Goal: Task Accomplishment & Management: Manage account settings

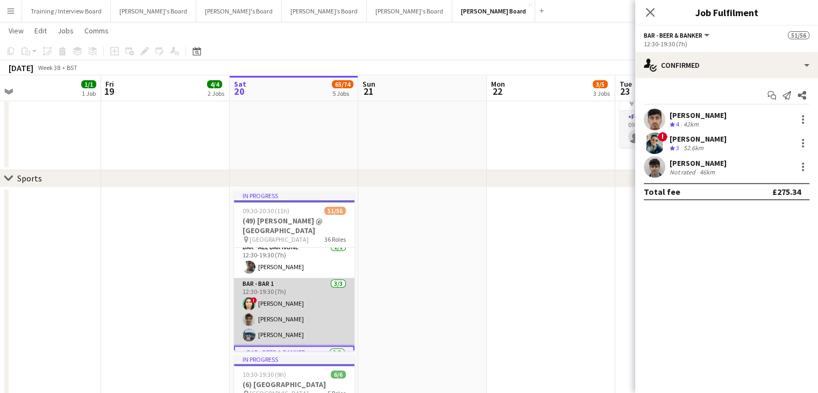
scroll to position [772, 0]
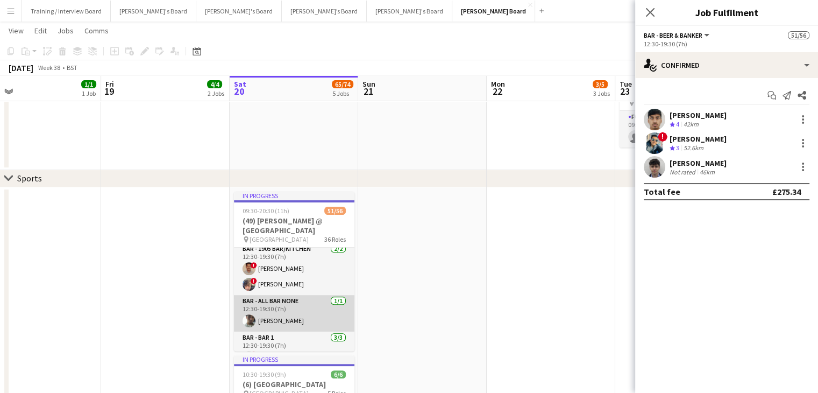
click at [298, 317] on app-card-role "Bar - All Bar None 1/1 12:30-19:30 (7h) Adam Chilton" at bounding box center [294, 313] width 120 height 37
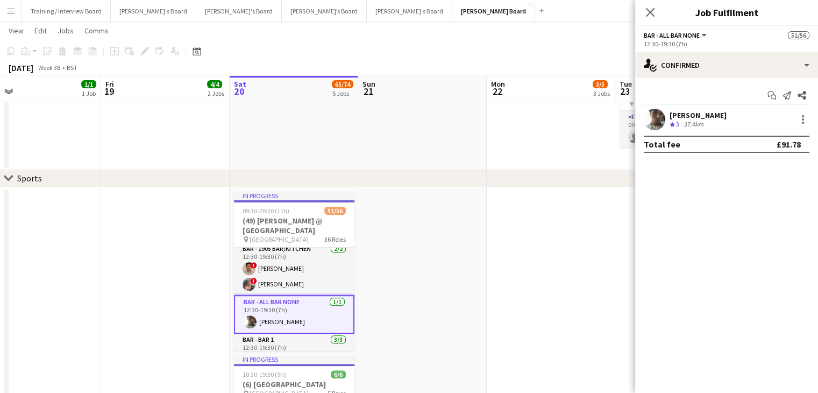
click at [690, 114] on div "Adam Chilton" at bounding box center [697, 115] width 57 height 10
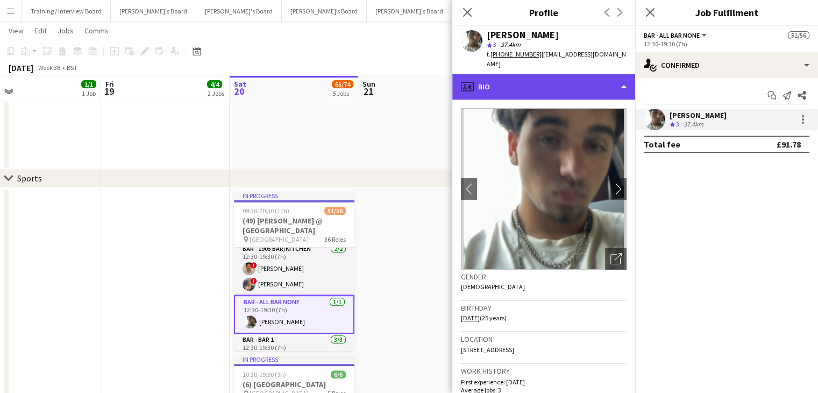
click at [539, 84] on div "profile Bio" at bounding box center [543, 87] width 183 height 26
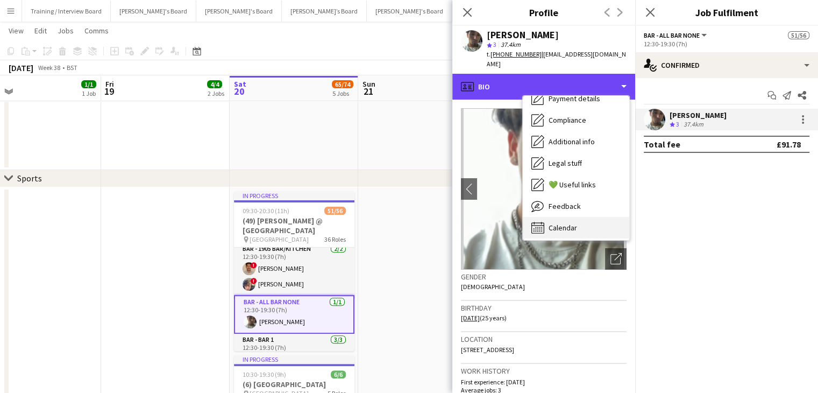
scroll to position [144, 0]
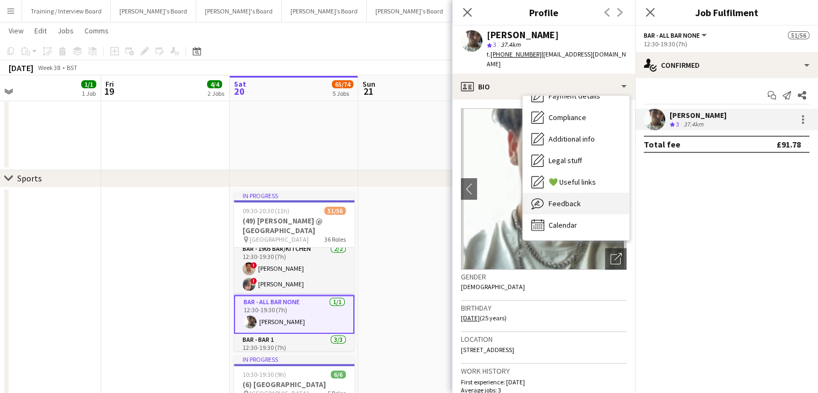
click at [579, 198] on div "Feedback Feedback" at bounding box center [576, 204] width 106 height 22
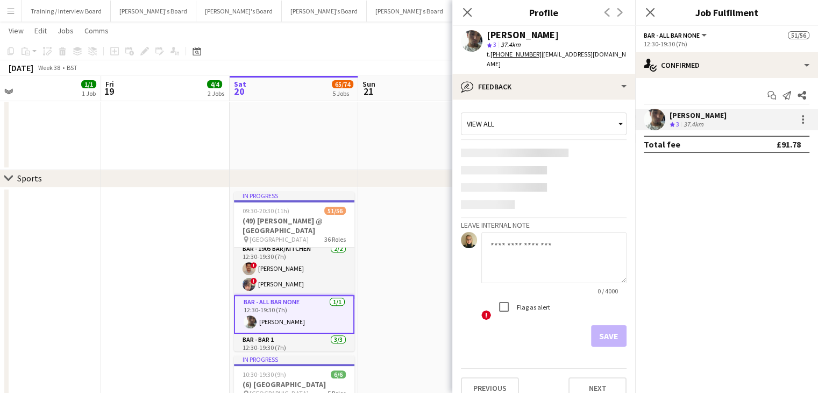
click at [507, 232] on textarea at bounding box center [553, 257] width 145 height 51
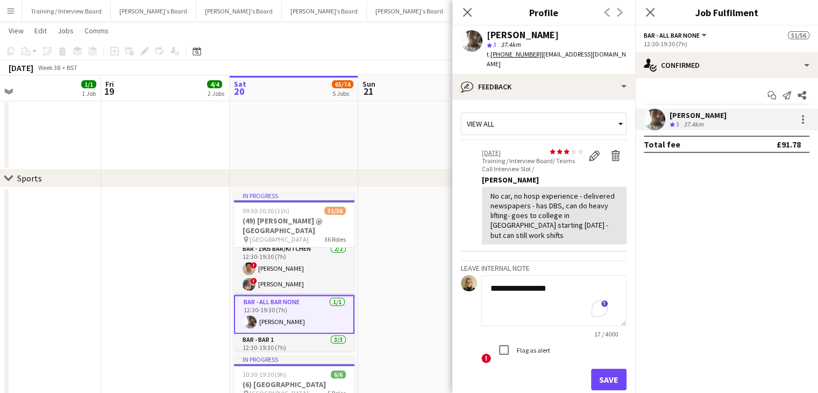
type textarea "**********"
click at [602, 368] on button "Save" at bounding box center [608, 379] width 35 height 22
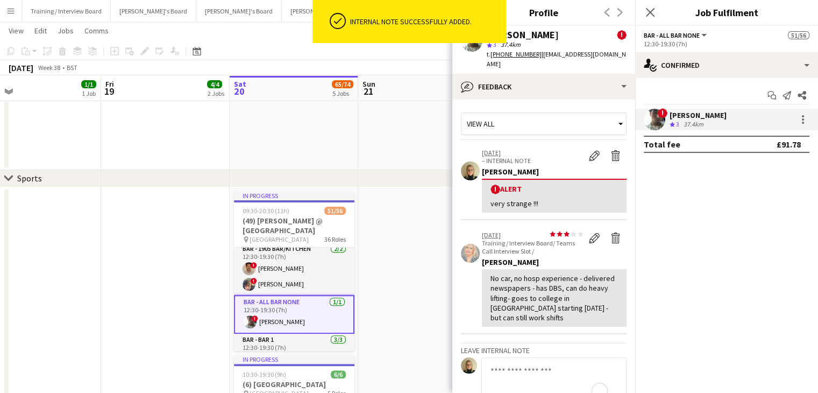
click at [326, 59] on app-toolbar "Copy Paste Paste Ctrl+V Paste with crew Ctrl+Shift+V Paste linked Job Delete Gr…" at bounding box center [409, 51] width 818 height 18
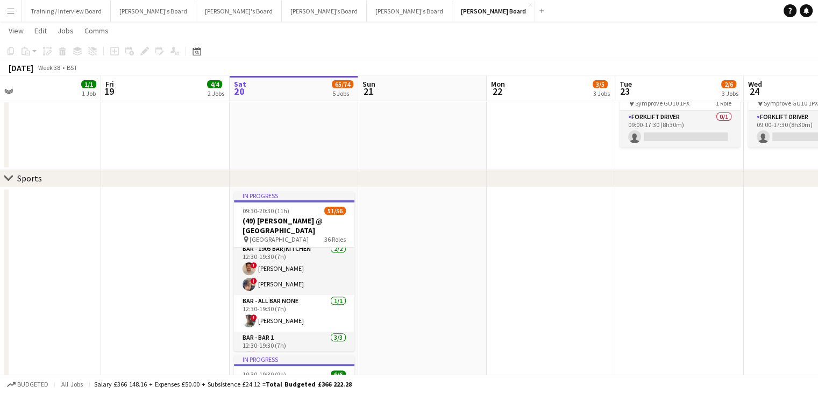
click at [342, 80] on span "65/74" at bounding box center [343, 84] width 22 height 8
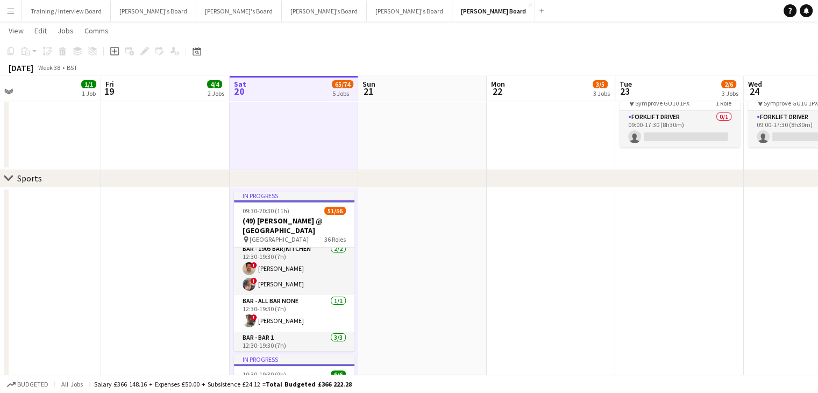
click at [270, 320] on app-card-role "Bar - All Bar None 1/1 12:30-19:30 (7h) ! Adam Chilton" at bounding box center [294, 313] width 120 height 37
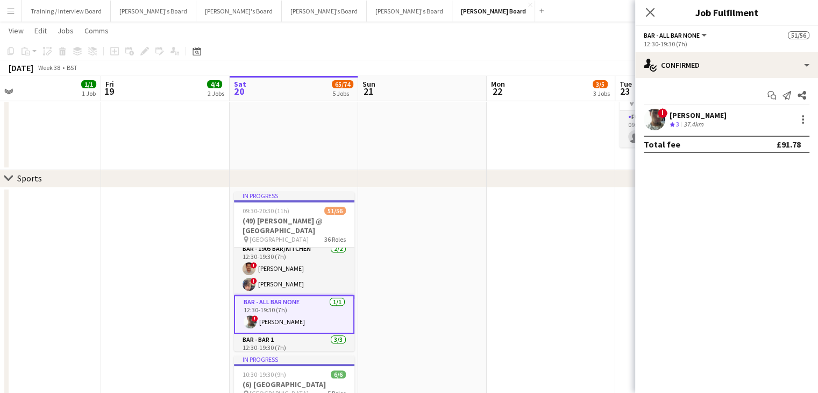
click at [692, 117] on div "Adam Chilton" at bounding box center [697, 115] width 57 height 10
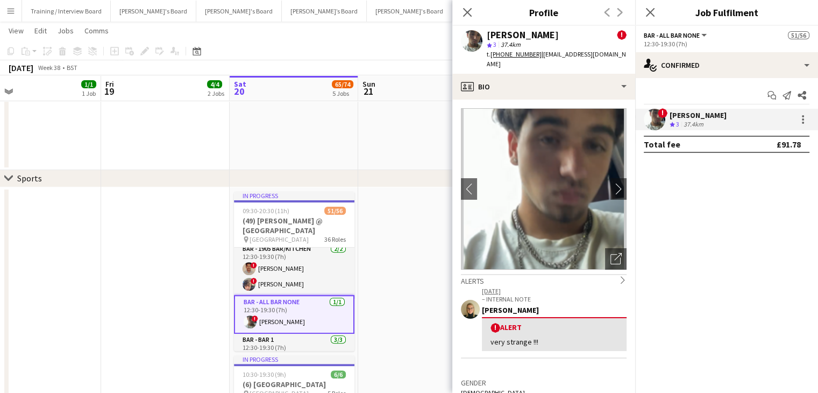
click at [556, 337] on div "very strange !!!" at bounding box center [553, 342] width 127 height 10
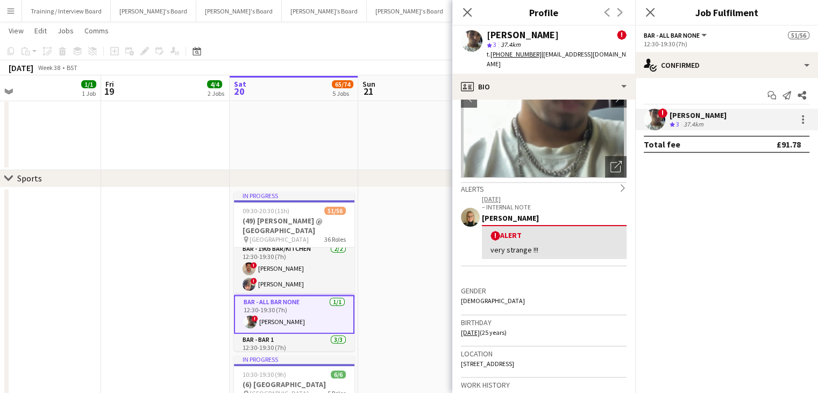
scroll to position [108, 0]
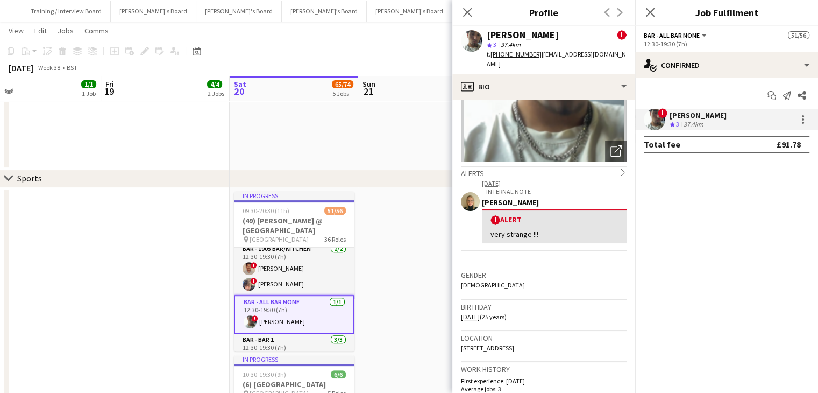
click at [583, 215] on div "! Alert" at bounding box center [553, 220] width 127 height 10
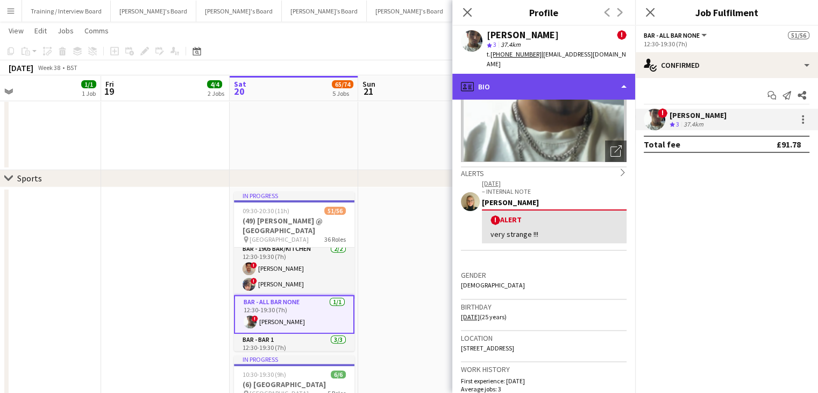
click at [559, 75] on div "profile Bio" at bounding box center [543, 87] width 183 height 26
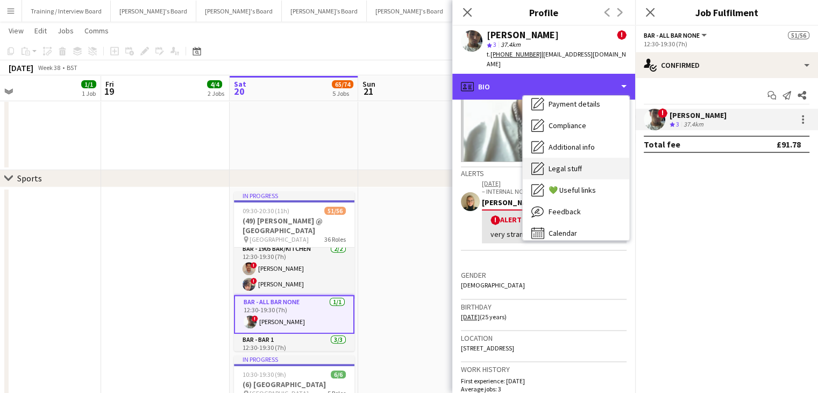
scroll to position [144, 0]
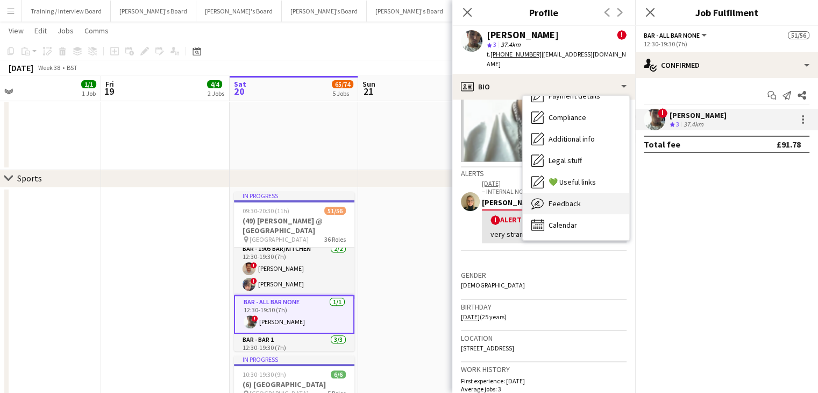
click at [581, 193] on div "Feedback Feedback" at bounding box center [576, 204] width 106 height 22
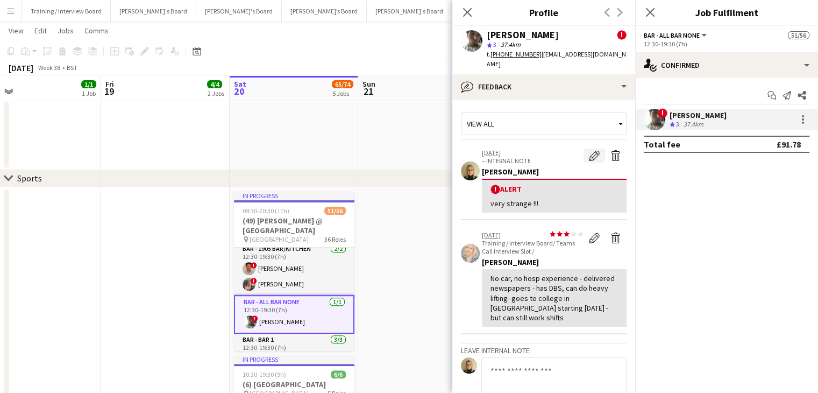
click at [589, 150] on app-icon "Edit alert" at bounding box center [594, 155] width 11 height 11
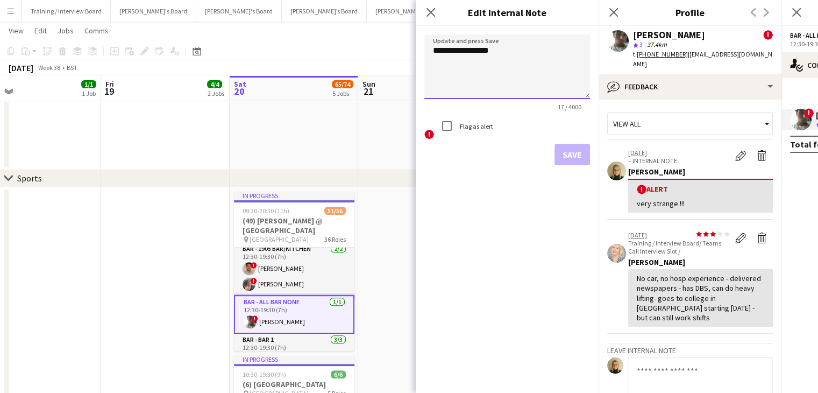
click at [494, 52] on textarea "**********" at bounding box center [507, 66] width 166 height 65
type textarea "**********"
click at [576, 154] on button "Save" at bounding box center [571, 155] width 35 height 22
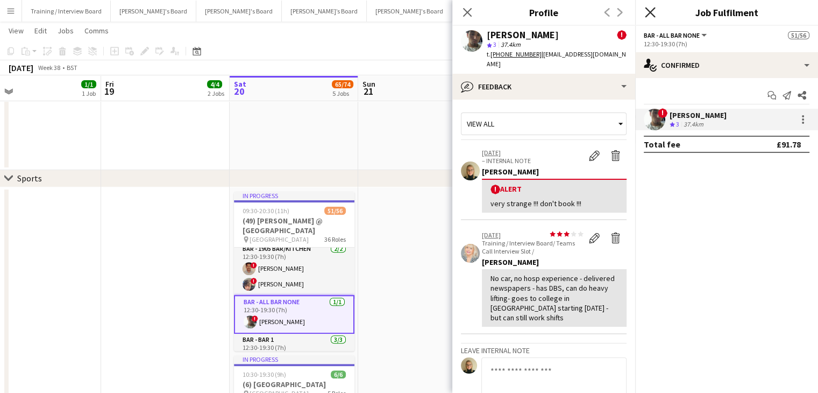
click at [646, 11] on icon "Close pop-in" at bounding box center [650, 12] width 10 height 10
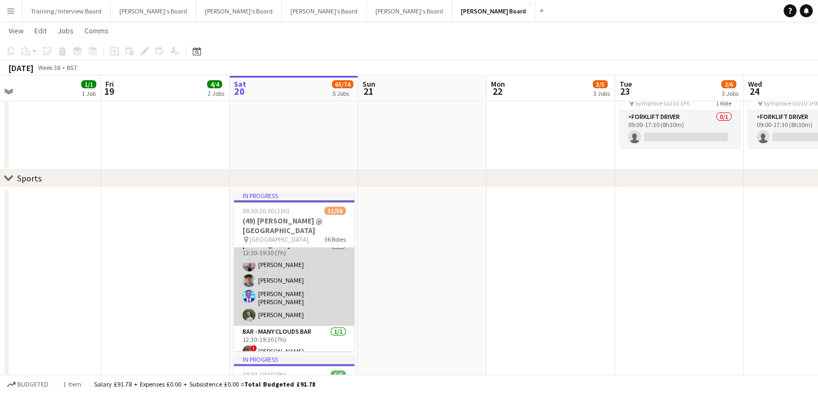
click at [302, 284] on app-card-role "Bar - Long Bar 4/4 12:30-19:30 (7h) Ellie Brown Charlie Ball Antonio Ovie Obebe…" at bounding box center [294, 282] width 120 height 87
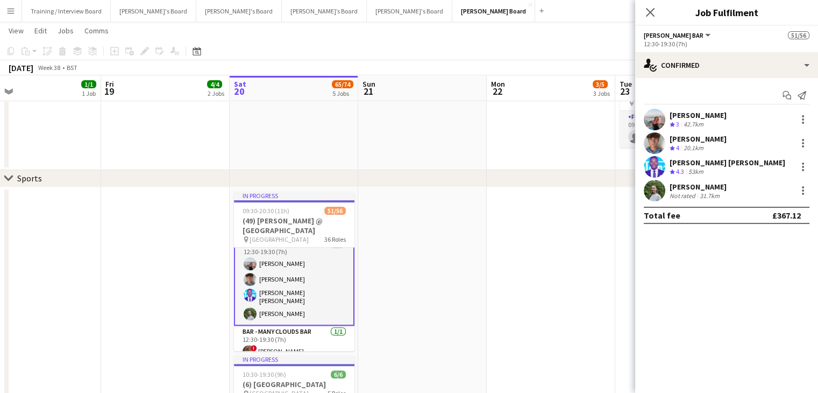
scroll to position [1255, 0]
click at [682, 122] on div "42.7km" at bounding box center [693, 124] width 24 height 9
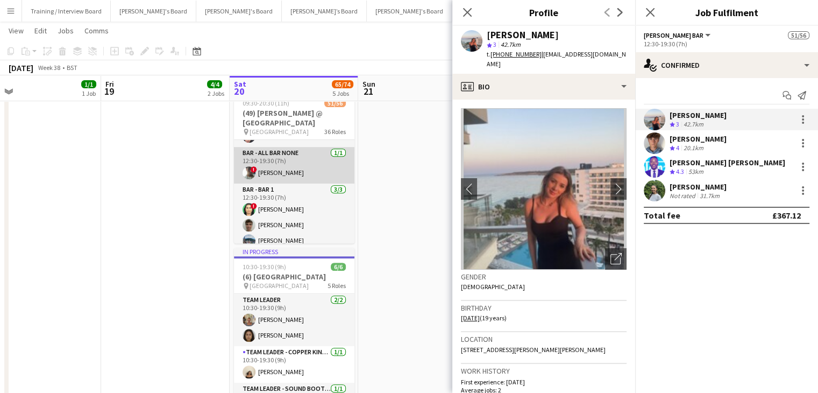
scroll to position [865, 0]
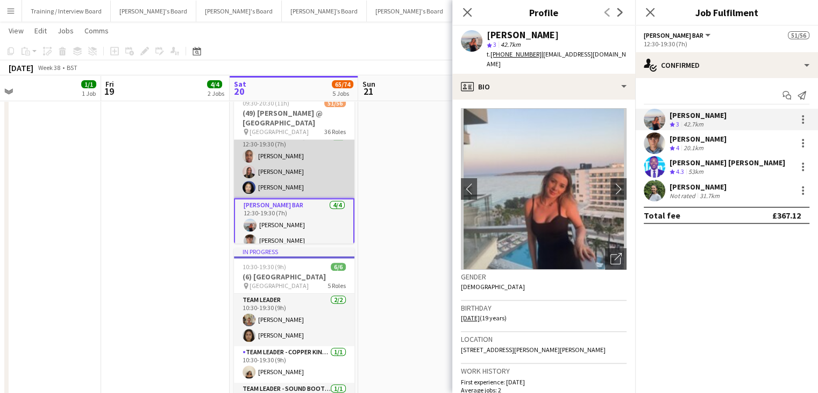
click at [314, 175] on app-card-role "Bar - Knuckle Cracker 3/3 12:30-19:30 (7h) Pierre ndangang Priscilla Ndangang A…" at bounding box center [294, 164] width 120 height 68
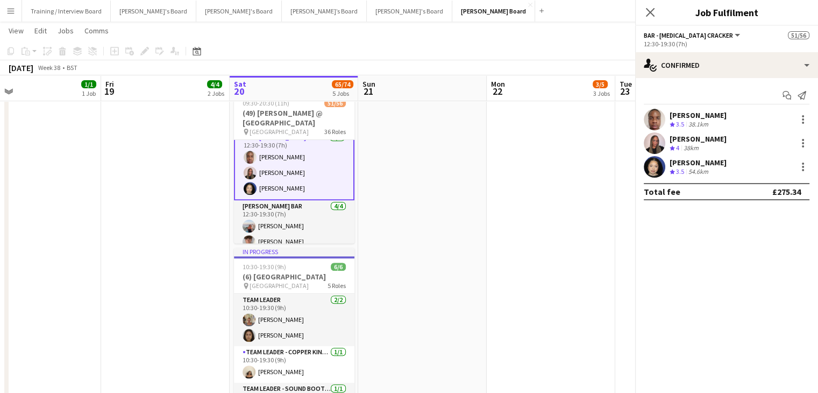
scroll to position [1188, 0]
click at [692, 169] on div "54.6km" at bounding box center [698, 171] width 24 height 9
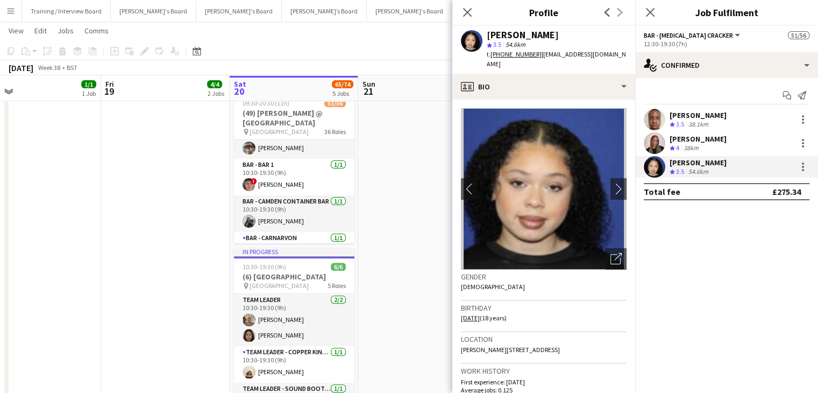
scroll to position [167, 0]
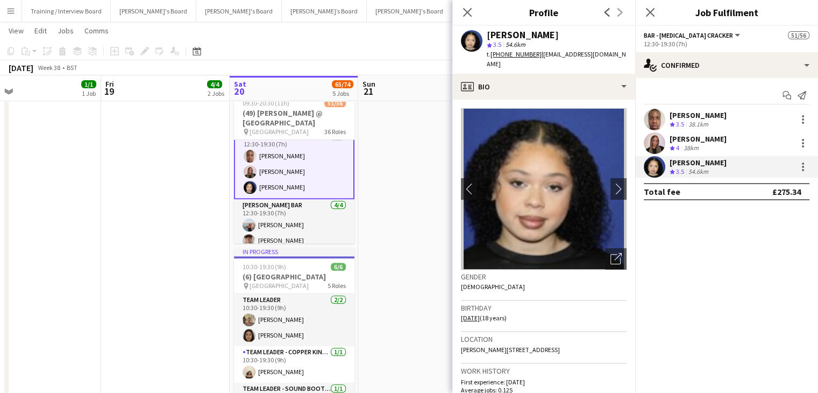
click at [296, 218] on app-card-role "Bar - Long Bar 4/4 12:30-19:30 (7h) Ellie Brown Charlie Ball Antonio Ovie Obebe…" at bounding box center [294, 242] width 120 height 87
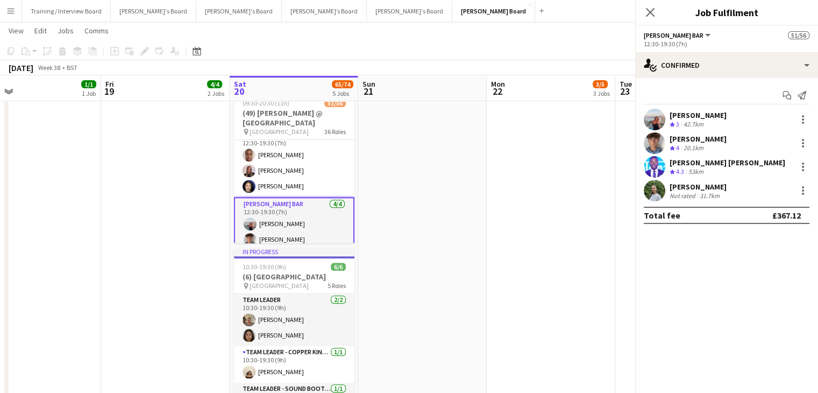
scroll to position [1187, 0]
click at [686, 117] on div "[PERSON_NAME]" at bounding box center [697, 115] width 57 height 10
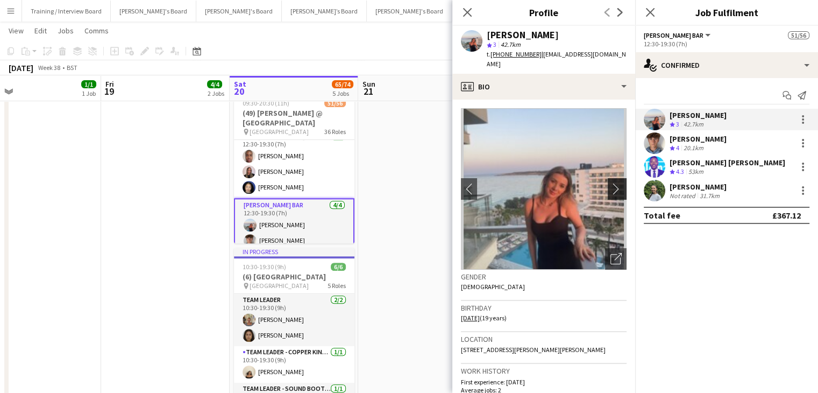
click at [611, 183] on app-icon "chevron-right" at bounding box center [618, 188] width 17 height 11
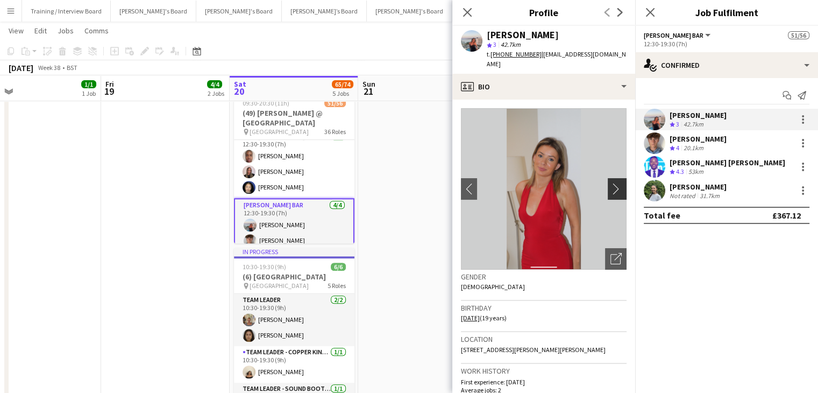
click at [610, 183] on app-icon "chevron-right" at bounding box center [618, 188] width 17 height 11
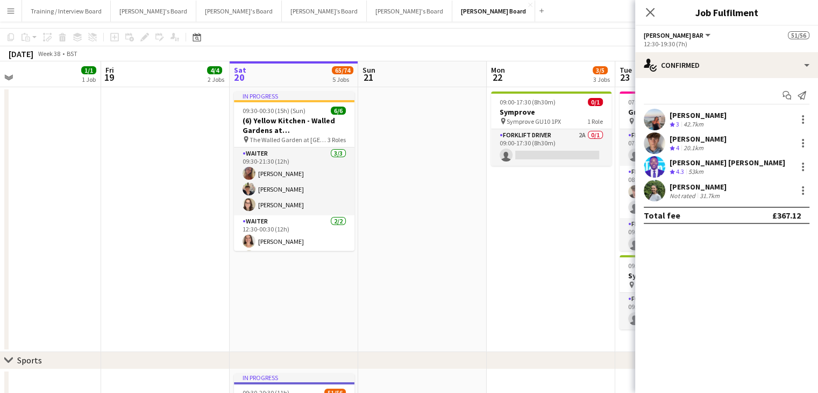
scroll to position [269, 0]
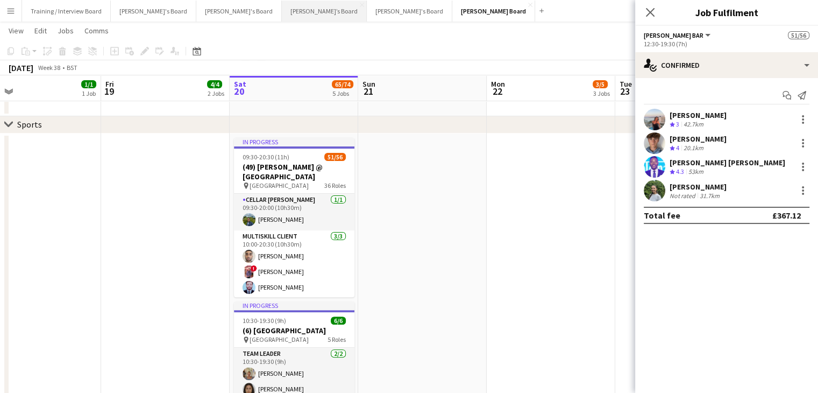
click at [282, 15] on button "Thomasina’s Board Close" at bounding box center [324, 11] width 85 height 21
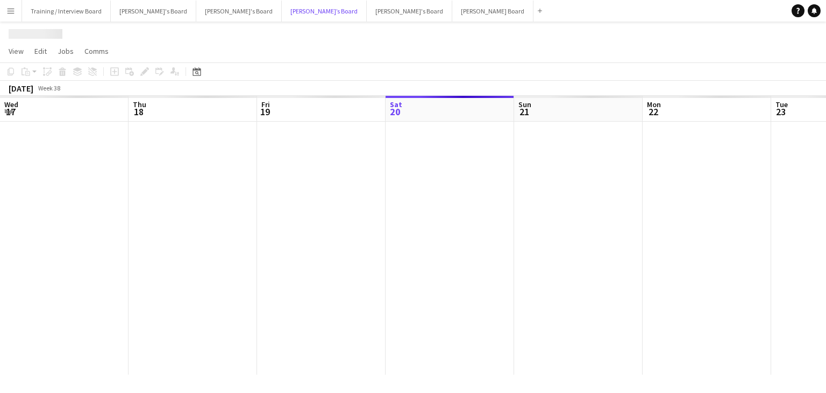
scroll to position [0, 257]
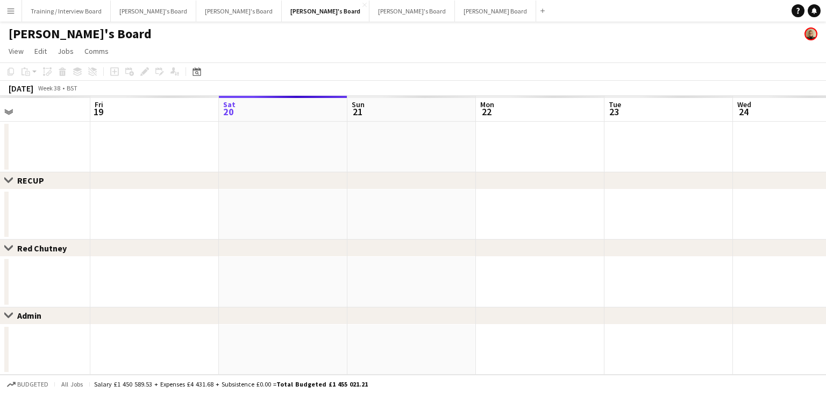
drag, startPoint x: 174, startPoint y: 117, endPoint x: 280, endPoint y: 125, distance: 105.7
click at [280, 125] on app-calendar-viewport "Tue 16 Wed 17 Thu 18 Fri 19 Sat 20 Sun 21 Mon 22 Tue 23 Wed 24 Thu 25 Fri 26 Sa…" at bounding box center [413, 235] width 826 height 279
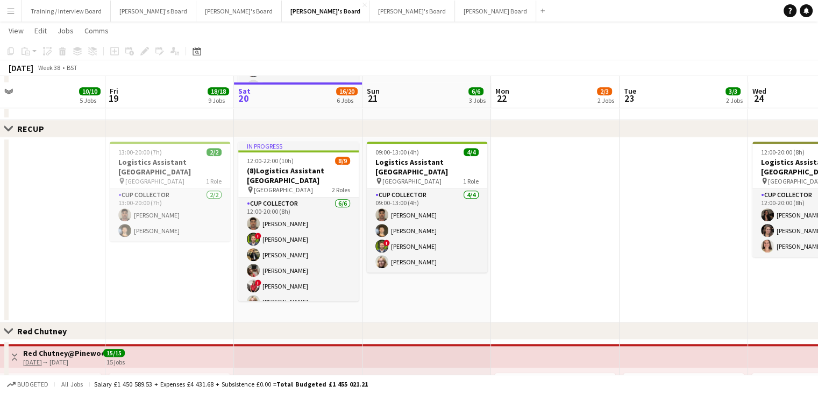
scroll to position [807, 0]
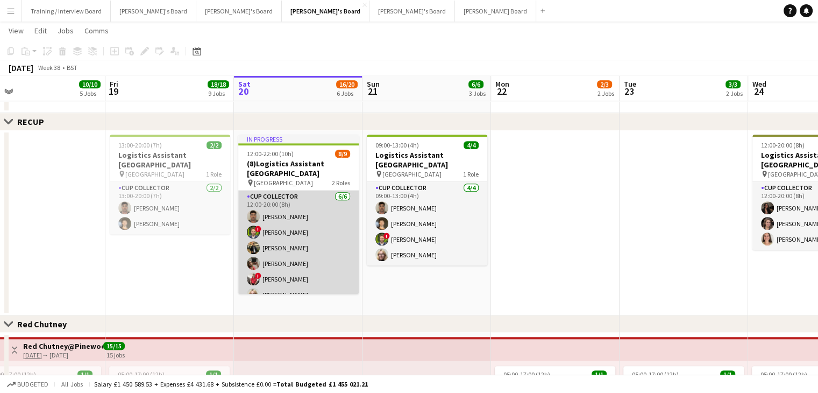
click at [305, 235] on app-card-role "CUP COLLECTOR 6/6 12:00-20:00 (8h) Stephen Moss ! Matthew Lowe Manav Amolik Mel…" at bounding box center [298, 247] width 120 height 115
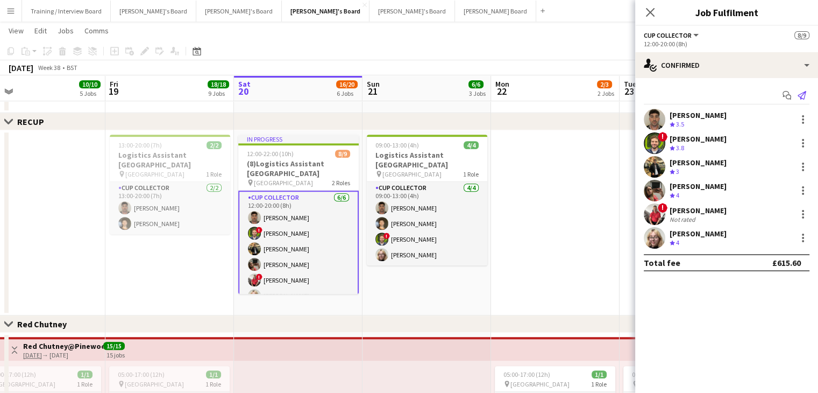
click at [802, 94] on icon "Send notification" at bounding box center [801, 95] width 9 height 9
click at [803, 96] on icon "Send notification" at bounding box center [801, 95] width 9 height 9
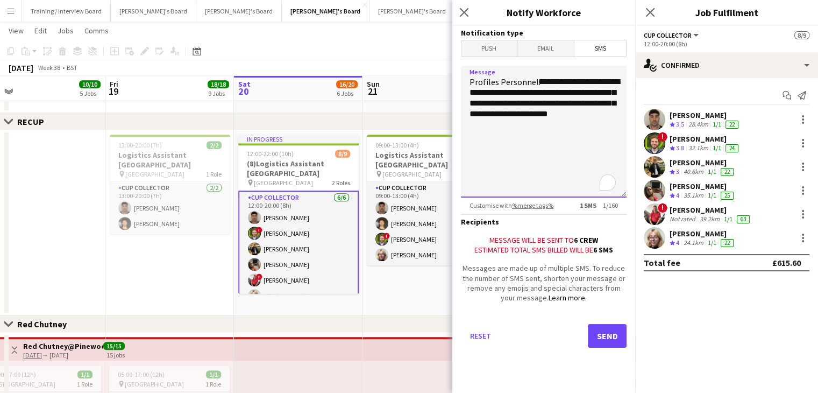
click at [611, 118] on textarea "**********" at bounding box center [544, 132] width 166 height 132
drag, startPoint x: 610, startPoint y: 116, endPoint x: 558, endPoint y: 90, distance: 57.5
click at [540, 85] on textarea "**********" at bounding box center [544, 132] width 166 height 132
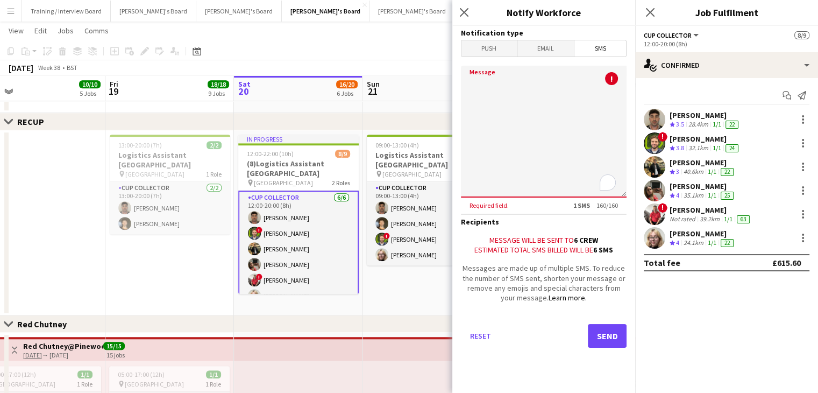
click at [410, 46] on app-toolbar "Copy Paste Paste Ctrl+V Paste with crew Ctrl+Shift+V Paste linked Job Delete Gr…" at bounding box center [409, 51] width 818 height 18
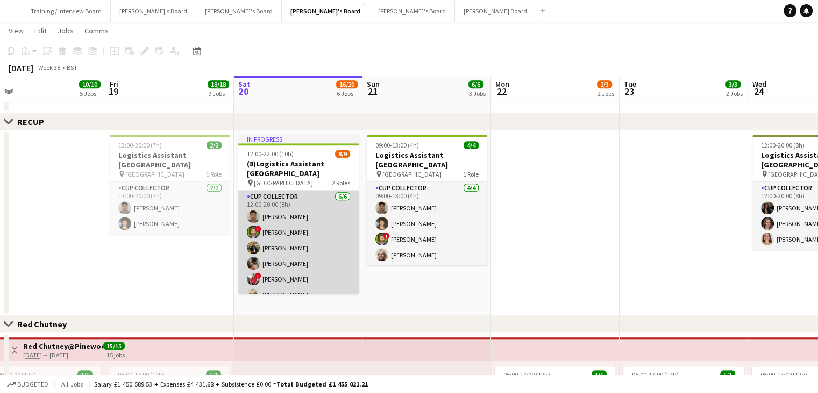
click at [286, 253] on app-card-role "CUP COLLECTOR 6/6 12:00-20:00 (8h) Stephen Moss ! Matthew Lowe Manav Amolik Mel…" at bounding box center [298, 247] width 120 height 115
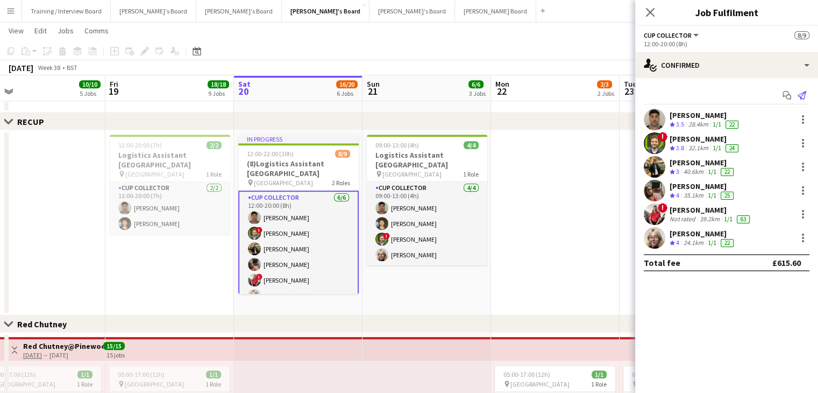
click at [802, 89] on app-icon "Send notification" at bounding box center [801, 95] width 15 height 15
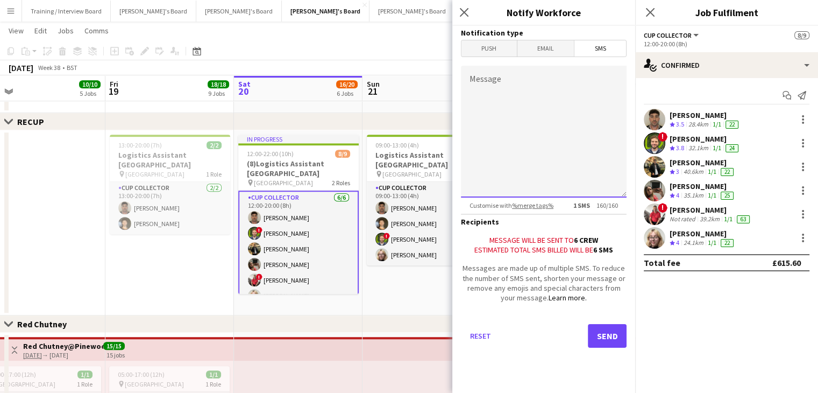
click at [531, 91] on textarea "Message" at bounding box center [544, 132] width 166 height 132
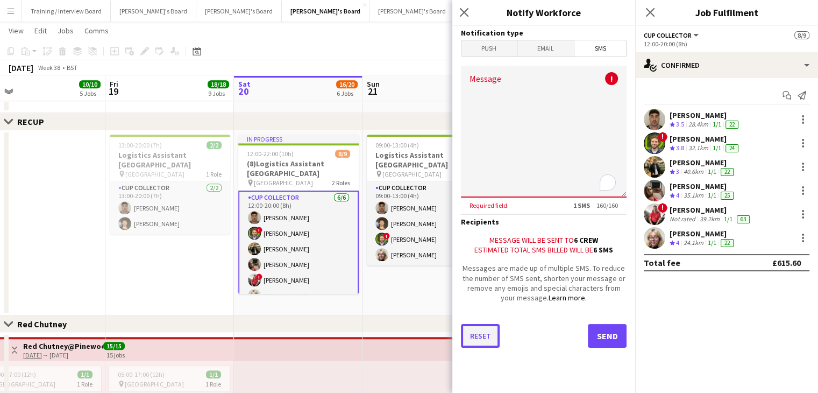
click at [478, 337] on button "Reset" at bounding box center [480, 336] width 39 height 24
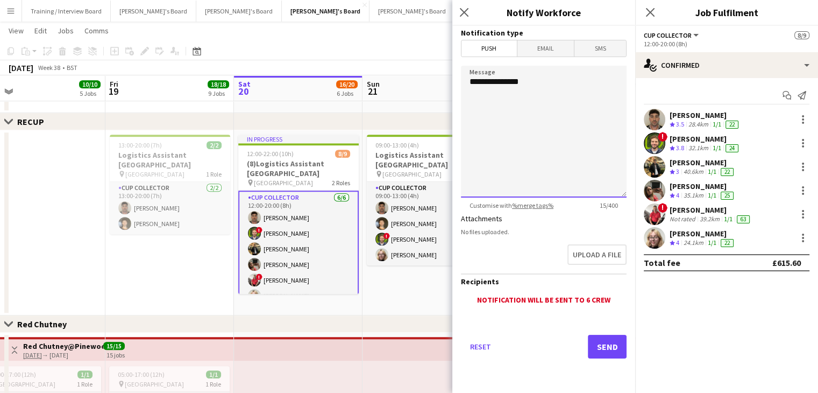
click at [558, 78] on textarea "**********" at bounding box center [544, 132] width 166 height 132
click at [593, 80] on textarea "**********" at bounding box center [544, 132] width 166 height 132
click at [604, 94] on textarea "**********" at bounding box center [544, 132] width 166 height 132
click at [565, 93] on textarea "**********" at bounding box center [544, 132] width 166 height 132
click at [602, 119] on textarea "**********" at bounding box center [544, 132] width 166 height 132
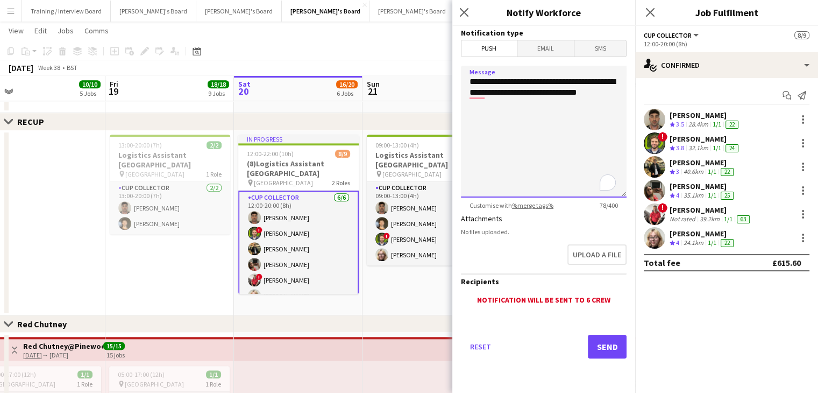
type textarea "**********"
drag, startPoint x: 605, startPoint y: 48, endPoint x: 596, endPoint y: 59, distance: 14.5
click at [604, 47] on span "SMS" at bounding box center [600, 48] width 52 height 16
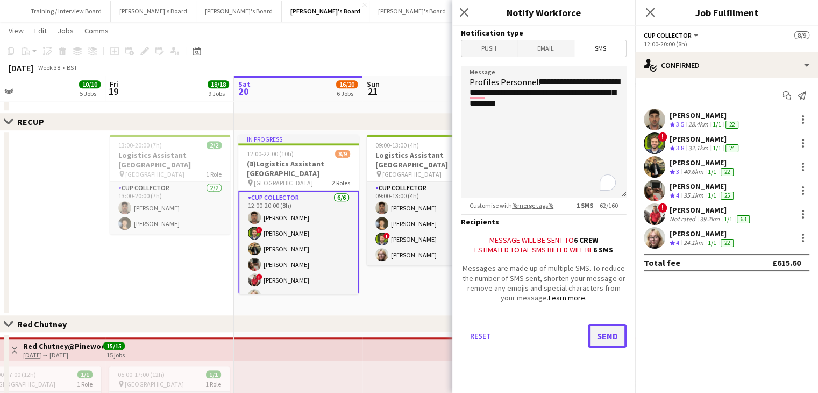
click at [604, 336] on button "Send" at bounding box center [607, 336] width 39 height 24
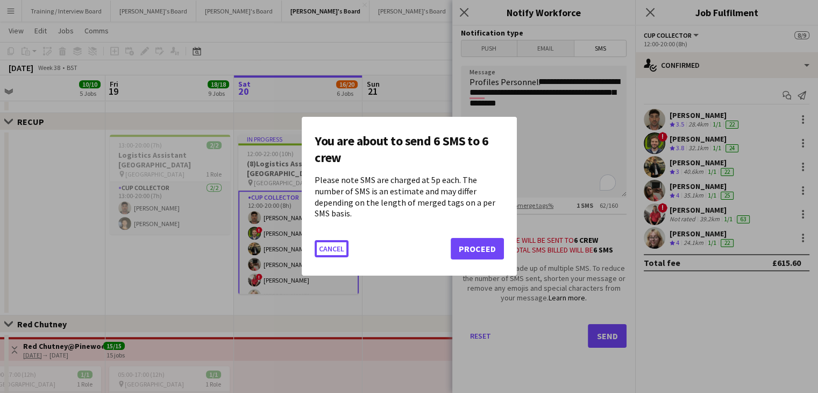
scroll to position [0, 0]
click at [475, 242] on button "Proceed" at bounding box center [477, 249] width 53 height 22
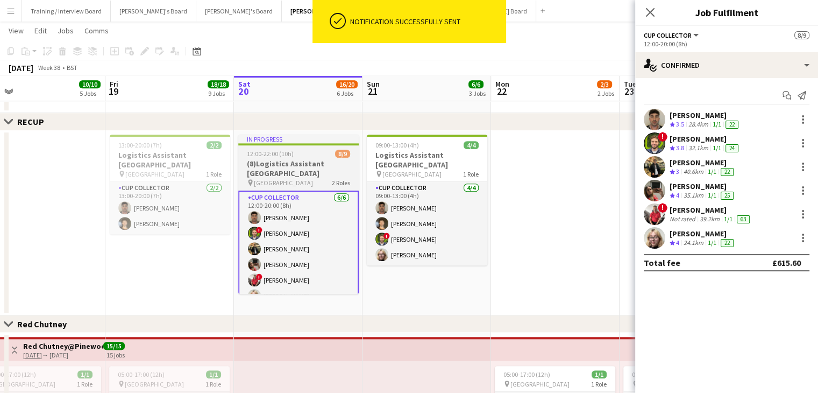
scroll to position [71, 0]
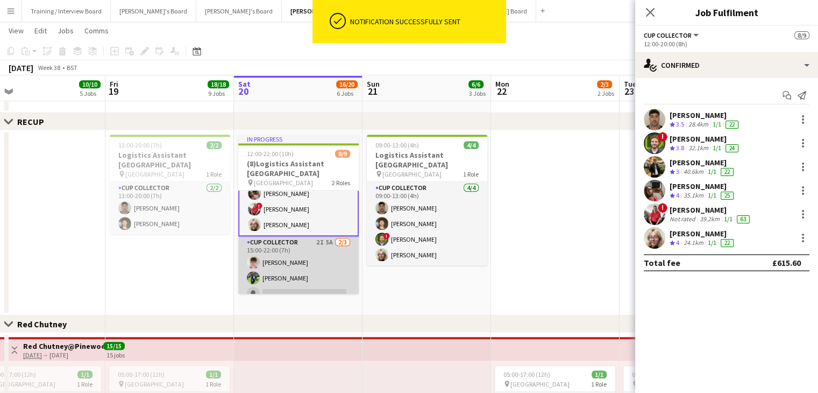
click at [308, 269] on app-card-role "CUP COLLECTOR 2I 5A 2/3 15:00-22:00 (7h) James Orr Anjali Shourie single-neutra…" at bounding box center [298, 270] width 120 height 68
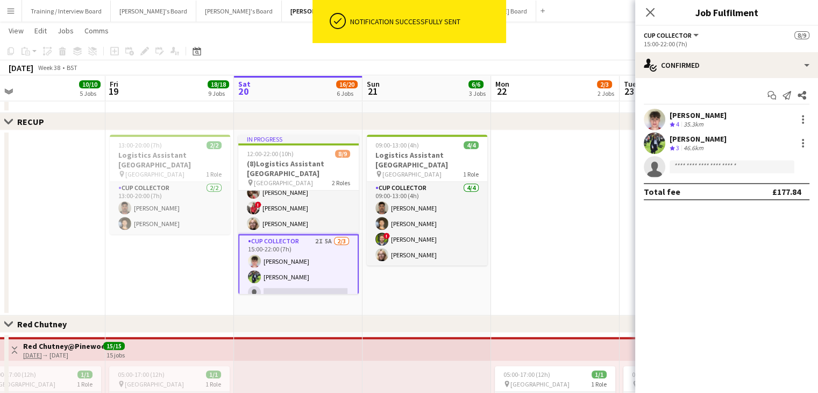
scroll to position [70, 0]
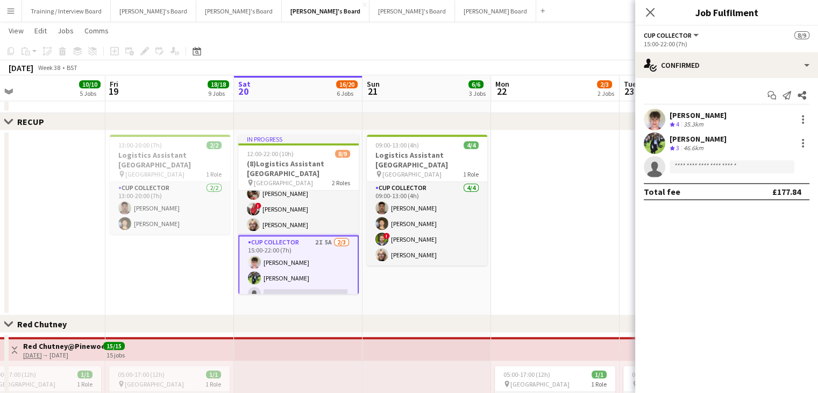
drag, startPoint x: 313, startPoint y: 180, endPoint x: 310, endPoint y: 187, distance: 7.7
click at [313, 183] on app-job-card "In progress 12:00-22:00 (10h) 8/9 (8)Logistics Assistant Newbury pin Newbury Ra…" at bounding box center [298, 213] width 120 height 159
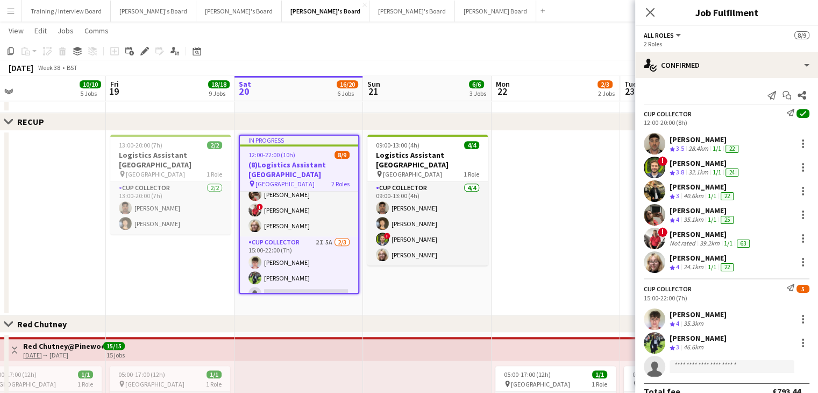
click at [694, 212] on div "Melissa Brisk" at bounding box center [702, 210] width 66 height 10
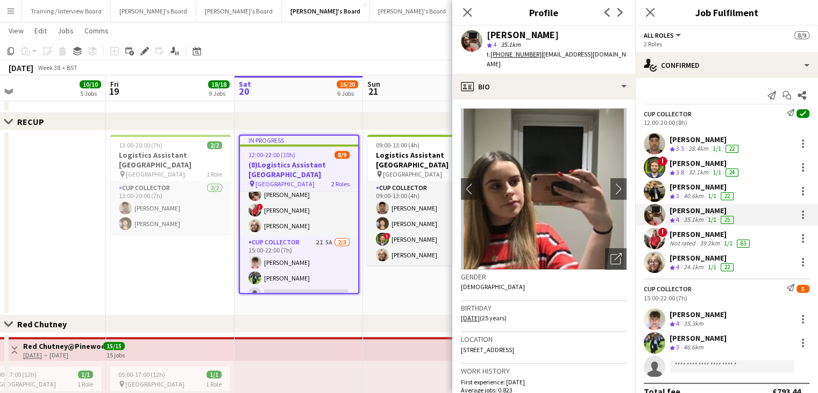
click at [699, 190] on div "Manav Amolik Crew rating 3 40.6km 1/1 22" at bounding box center [702, 191] width 66 height 19
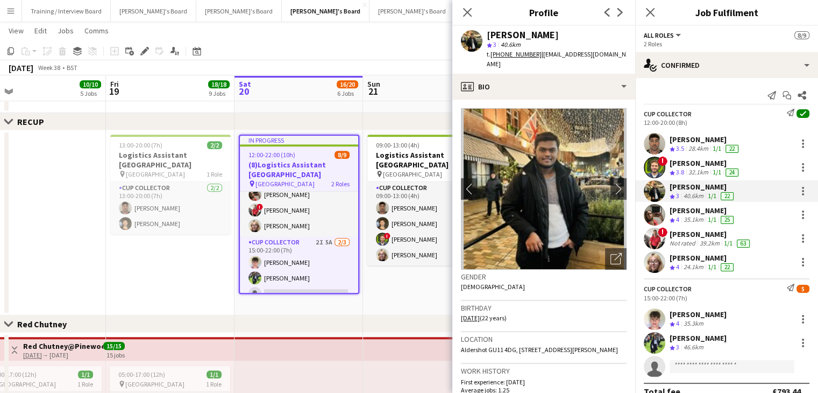
click at [692, 166] on div "Matthew Lowe" at bounding box center [704, 163] width 71 height 10
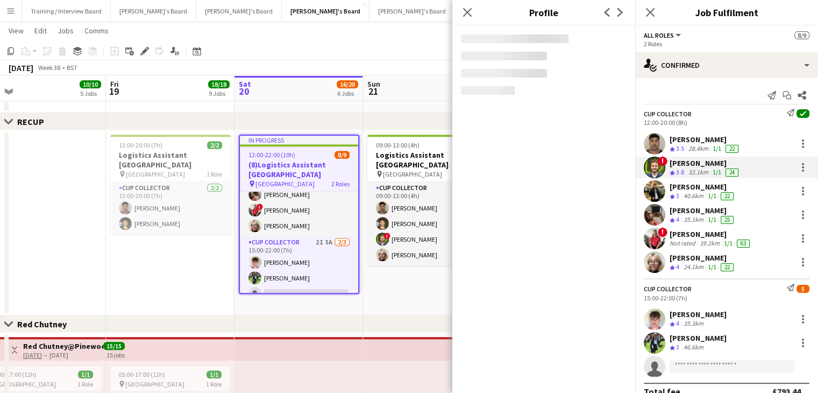
click at [693, 143] on div "Stephen Moss" at bounding box center [704, 139] width 71 height 10
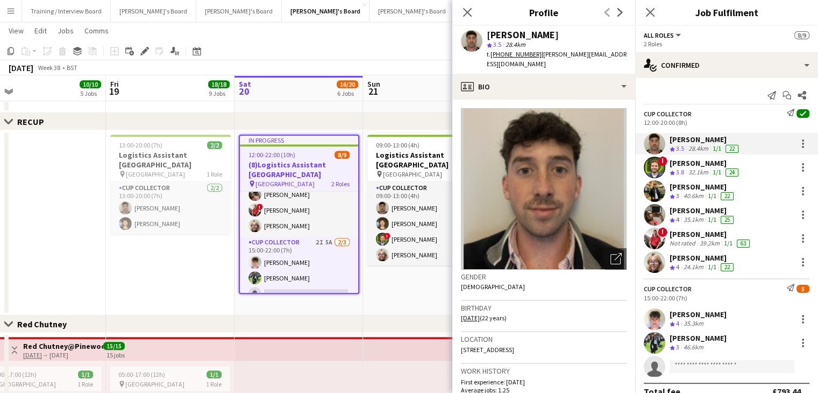
click at [695, 262] on div "24.1km" at bounding box center [693, 266] width 24 height 9
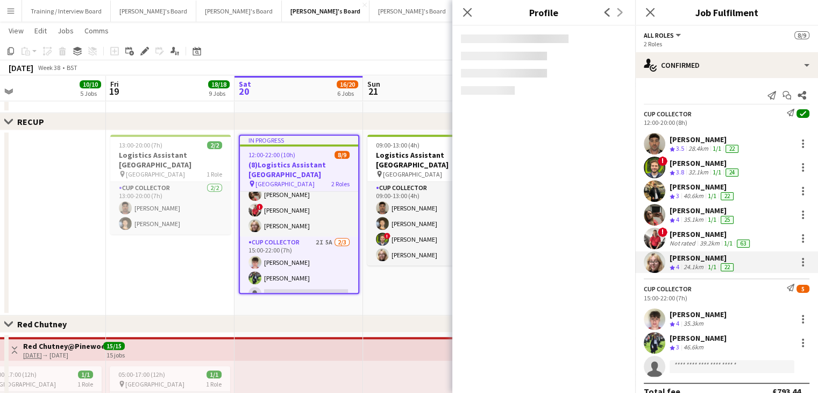
click at [693, 339] on div "Anjali Shourie" at bounding box center [697, 338] width 57 height 10
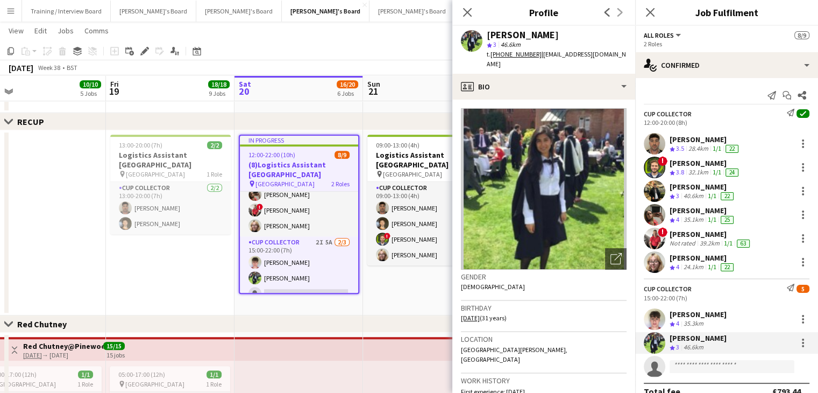
click at [680, 261] on div "Jessica Riley" at bounding box center [702, 258] width 66 height 10
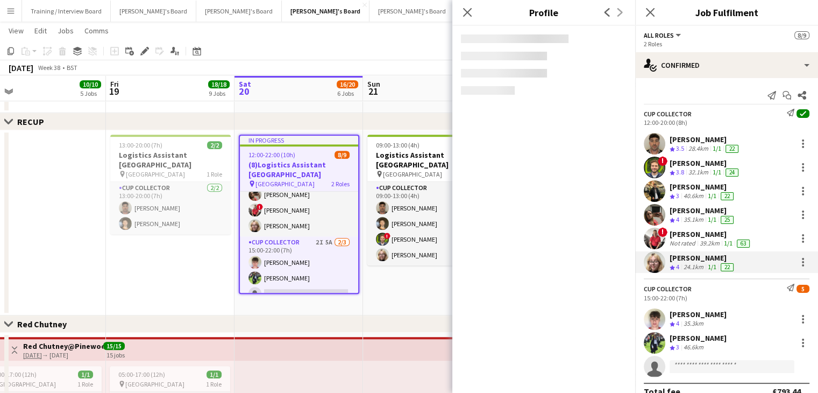
click at [682, 233] on div "Mark Whitehorn" at bounding box center [710, 234] width 82 height 10
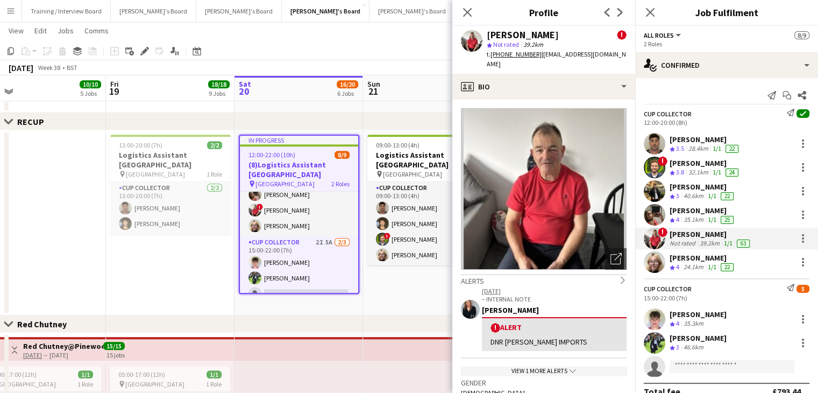
click at [674, 209] on div "Melissa Brisk" at bounding box center [702, 210] width 66 height 10
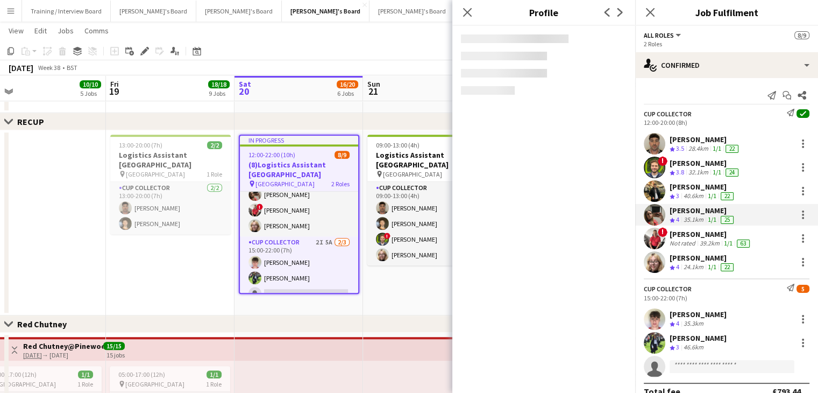
click at [693, 211] on div "Melissa Brisk" at bounding box center [702, 210] width 66 height 10
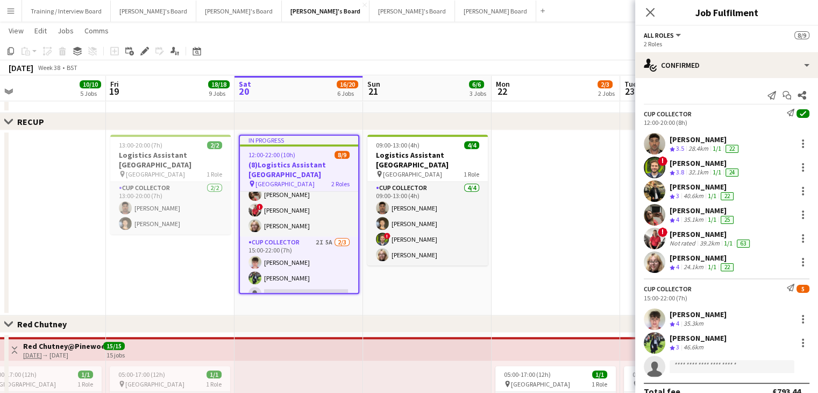
click at [694, 216] on div "35.1km" at bounding box center [693, 219] width 24 height 9
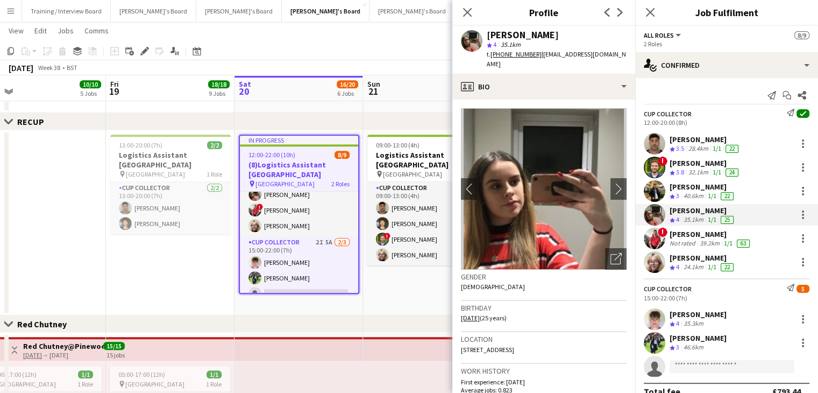
drag, startPoint x: 375, startPoint y: 50, endPoint x: 328, endPoint y: 80, distance: 55.6
click at [372, 52] on app-toolbar "Copy Paste Paste Ctrl+V Paste with crew Ctrl+Shift+V Paste linked Job Delete Gr…" at bounding box center [409, 51] width 818 height 18
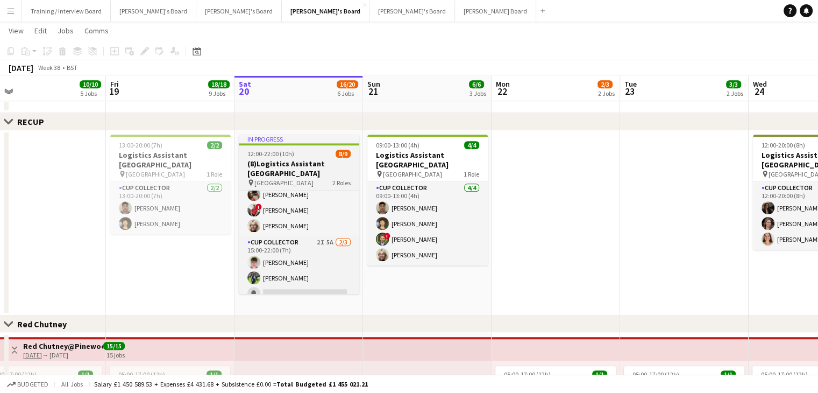
scroll to position [0, 0]
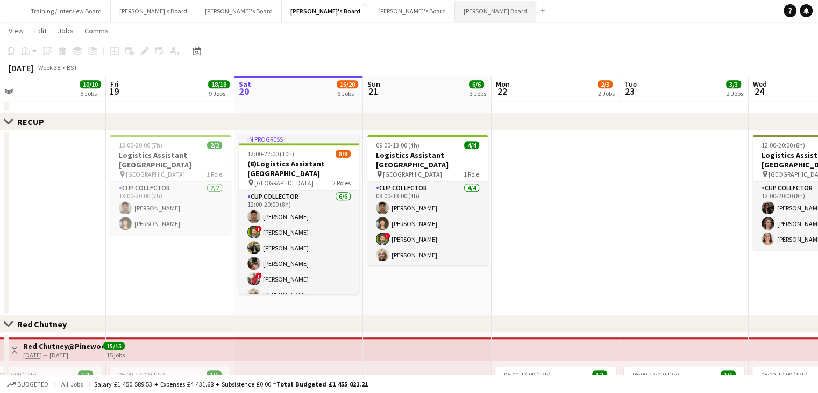
click at [455, 15] on button "Dean's Board Close" at bounding box center [495, 11] width 81 height 21
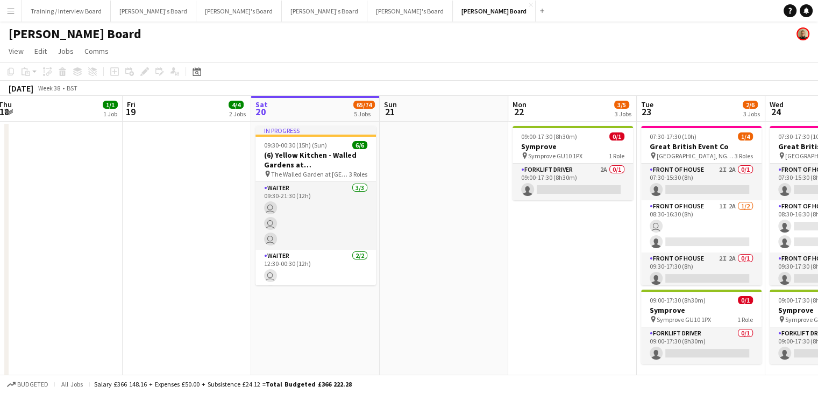
scroll to position [0, 254]
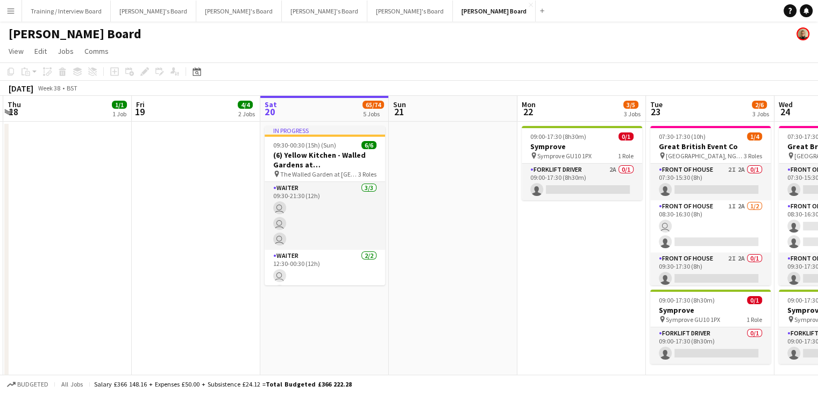
drag, startPoint x: 224, startPoint y: 107, endPoint x: 355, endPoint y: 111, distance: 131.8
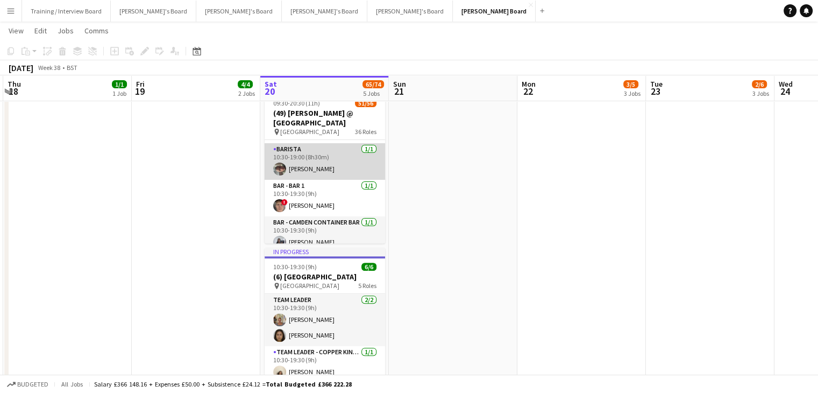
scroll to position [215, 0]
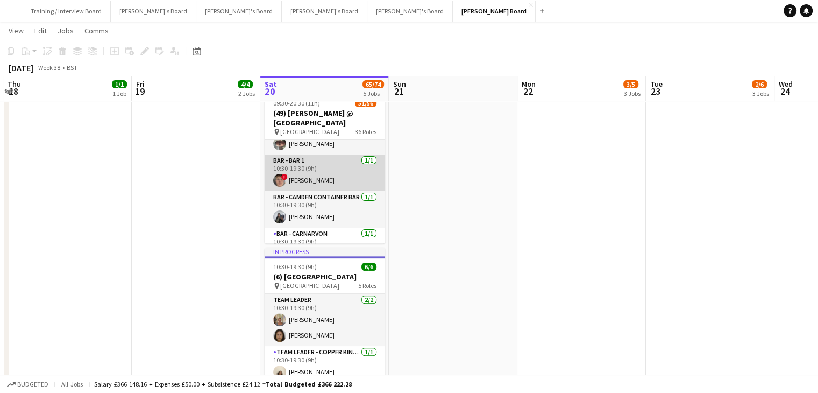
click at [335, 179] on app-card-role "Bar - Bar 1 1/1 10:30-19:30 (9h) ! Hugo Carroll" at bounding box center [325, 172] width 120 height 37
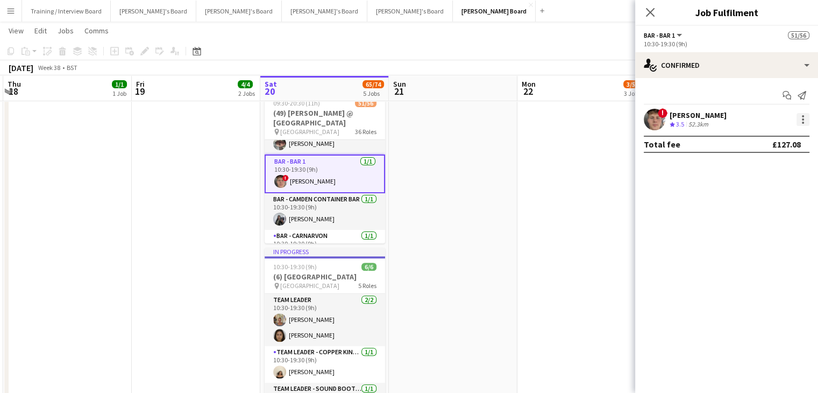
click at [805, 120] on div at bounding box center [802, 119] width 13 height 13
click at [764, 268] on span "Did not show" at bounding box center [759, 267] width 50 height 9
click at [596, 39] on app-page-menu "View Day view expanded Day view collapsed Month view Date picker Jump to today …" at bounding box center [409, 32] width 818 height 20
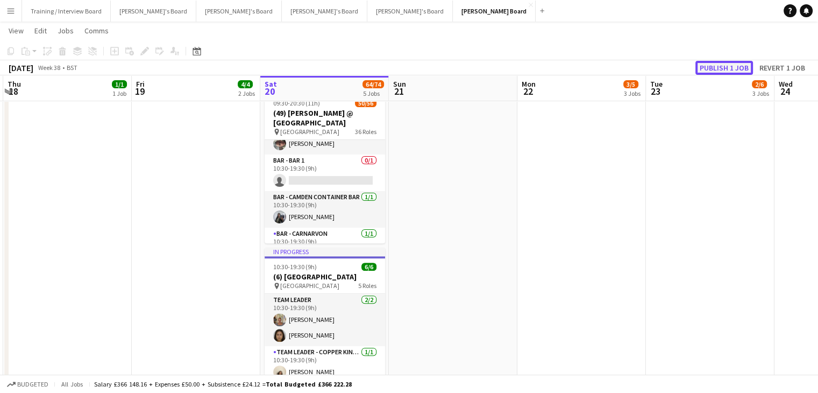
click at [727, 63] on button "Publish 1 job" at bounding box center [724, 68] width 58 height 14
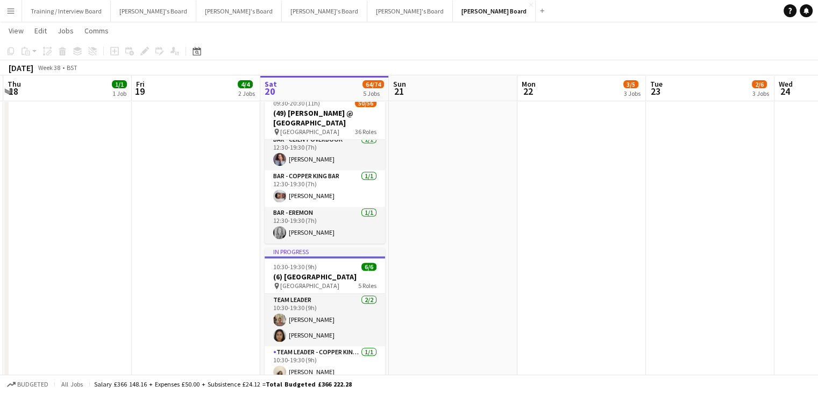
scroll to position [1075, 0]
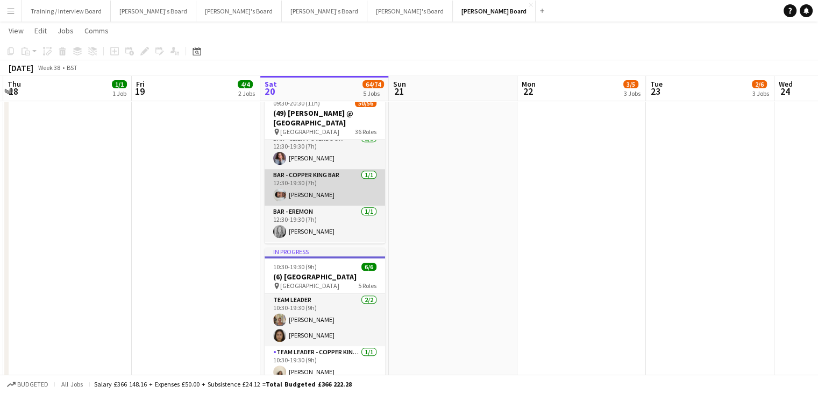
click at [345, 181] on app-card-role "Bar - Copper King Bar 1/1 12:30-19:30 (7h) Humzah Iqbal" at bounding box center [325, 187] width 120 height 37
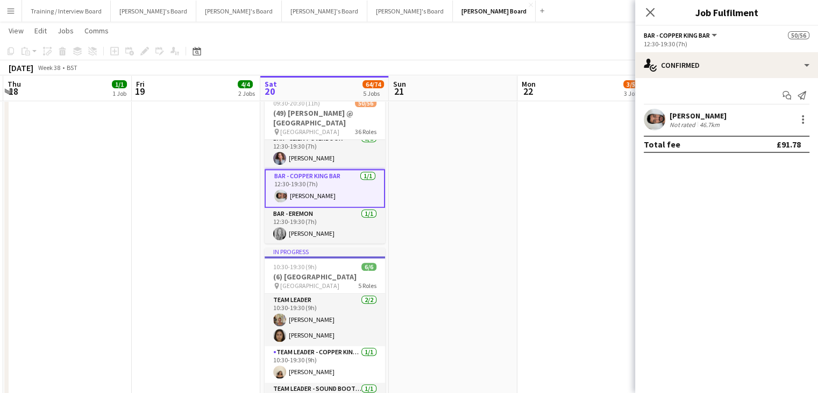
click at [694, 113] on div "Humzah Iqbal" at bounding box center [697, 116] width 57 height 10
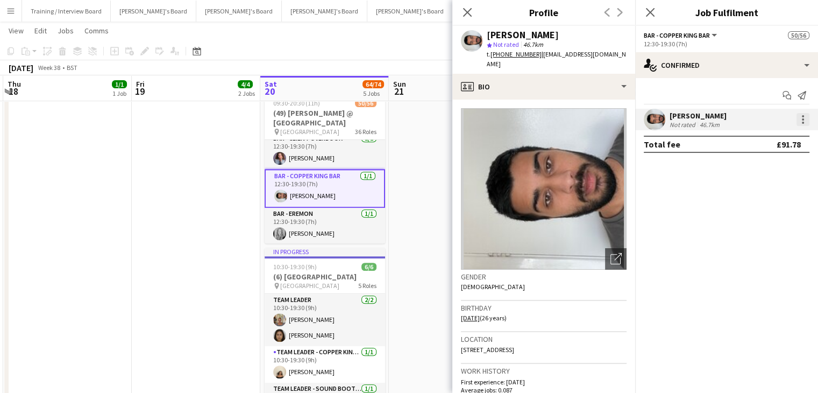
click at [802, 119] on div at bounding box center [803, 119] width 2 height 2
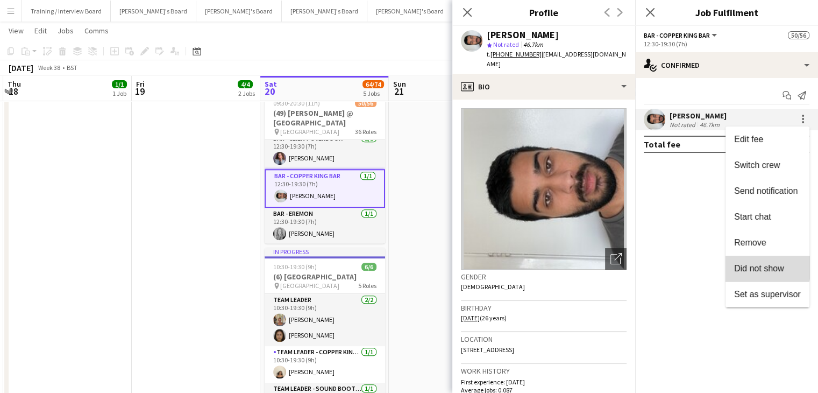
click at [753, 265] on span "Did not show" at bounding box center [759, 267] width 50 height 9
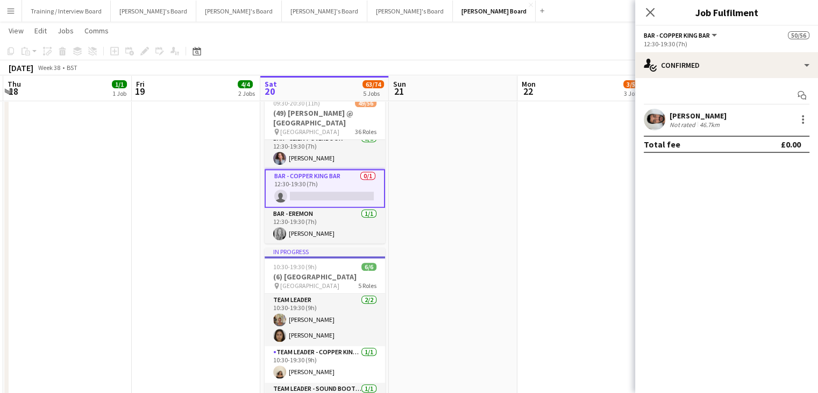
click at [538, 53] on app-toolbar "Copy Paste Paste Ctrl+V Paste with crew Ctrl+Shift+V Paste linked Job Delete Gr…" at bounding box center [409, 51] width 818 height 18
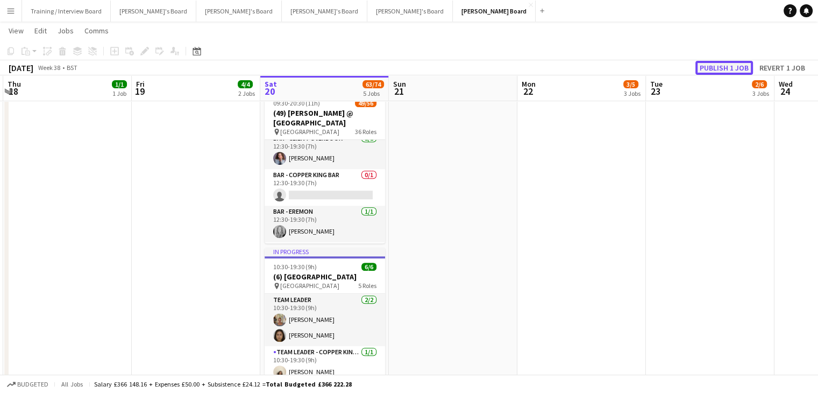
click at [719, 65] on button "Publish 1 job" at bounding box center [724, 68] width 58 height 14
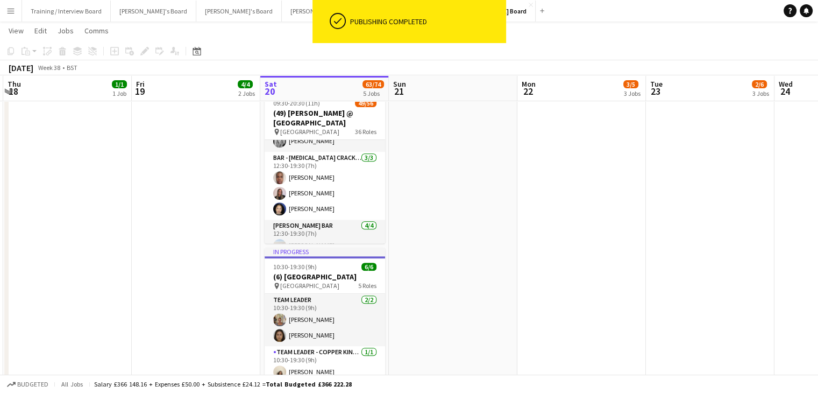
scroll to position [1183, 0]
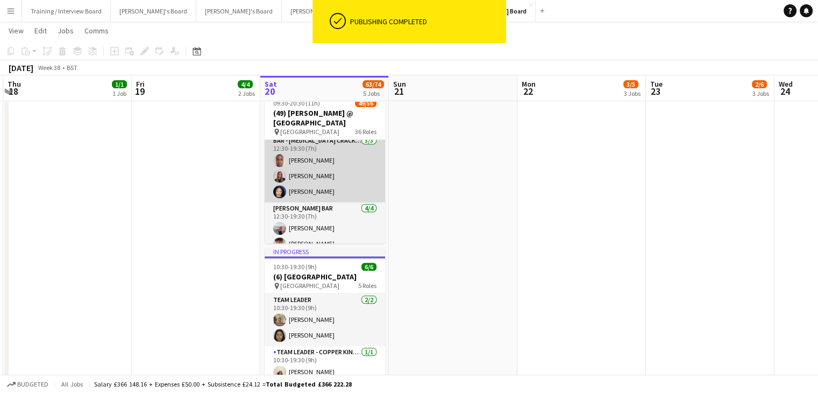
click at [345, 175] on app-card-role "Bar - Knuckle Cracker 3/3 12:30-19:30 (7h) Pierre ndangang Priscilla Ndangang A…" at bounding box center [325, 168] width 120 height 68
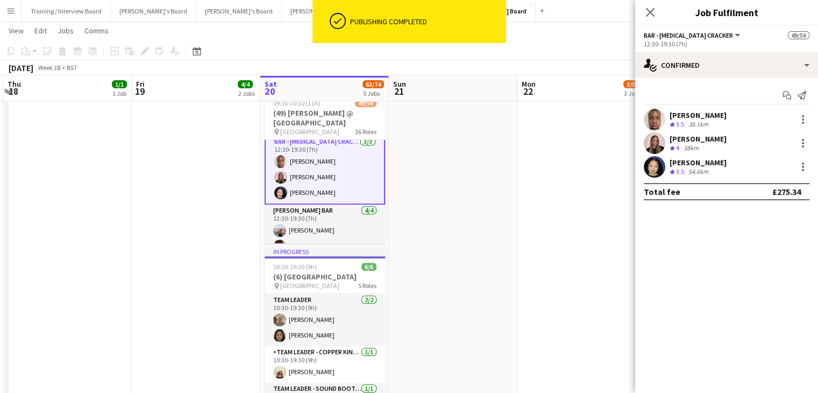
scroll to position [1184, 0]
click at [796, 166] on div at bounding box center [802, 166] width 13 height 13
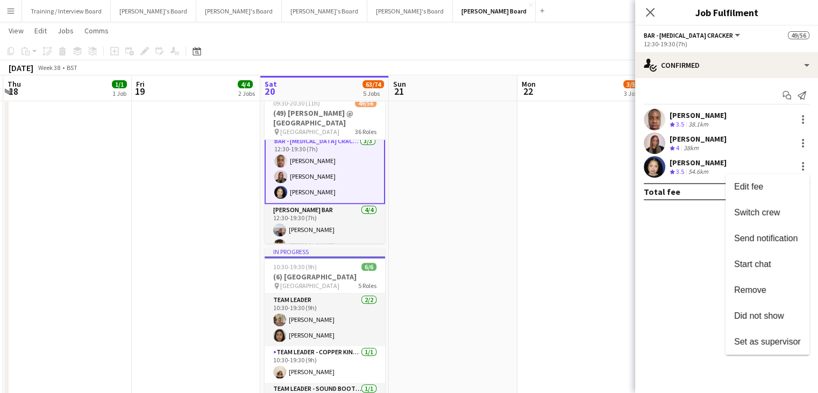
click at [761, 322] on button "Did not show" at bounding box center [767, 316] width 84 height 26
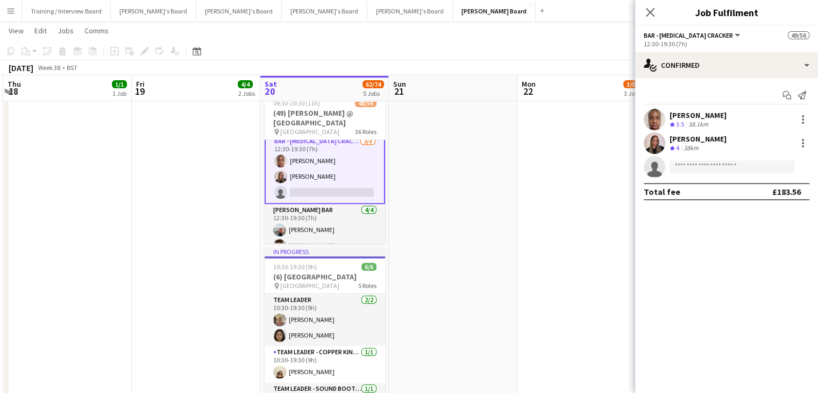
click at [539, 44] on app-toolbar "Copy Paste Paste Ctrl+V Paste with crew Ctrl+Shift+V Paste linked Job Delete Gr…" at bounding box center [409, 51] width 818 height 18
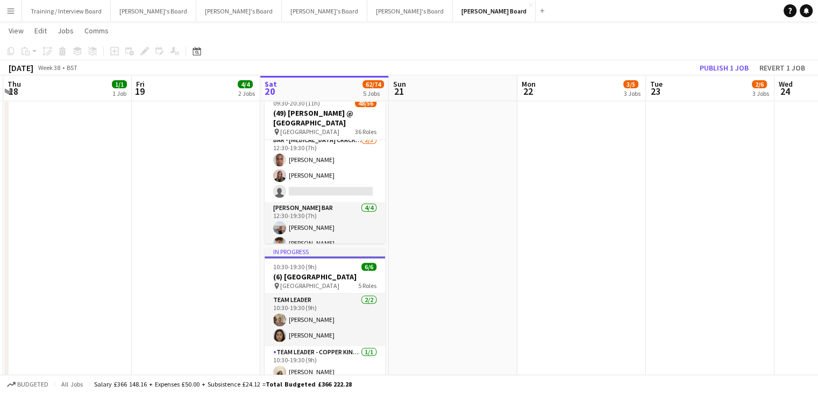
scroll to position [1183, 0]
click at [719, 61] on button "Publish 1 job" at bounding box center [724, 68] width 58 height 14
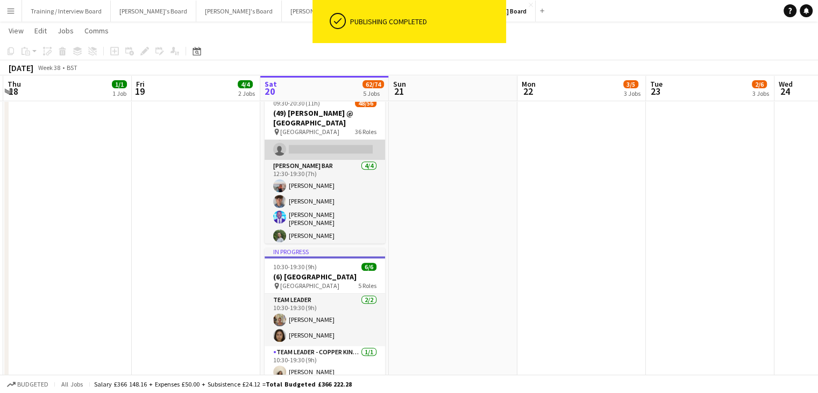
scroll to position [1237, 0]
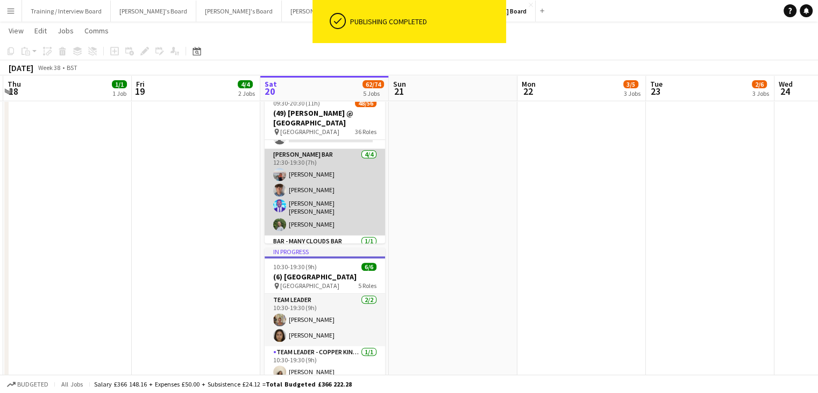
click at [343, 183] on app-card-role "Bar - Long Bar 4/4 12:30-19:30 (7h) Ellie Brown Charlie Ball Antonio Ovie Obebe…" at bounding box center [325, 191] width 120 height 87
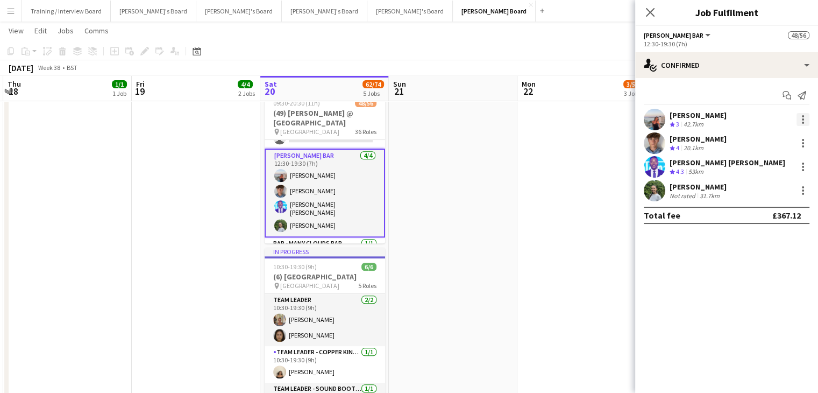
click at [803, 117] on div at bounding box center [803, 116] width 2 height 2
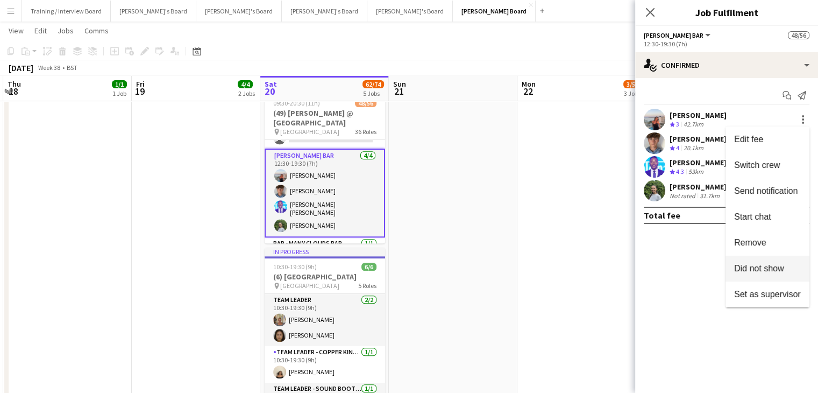
click at [749, 266] on span "Did not show" at bounding box center [759, 267] width 50 height 9
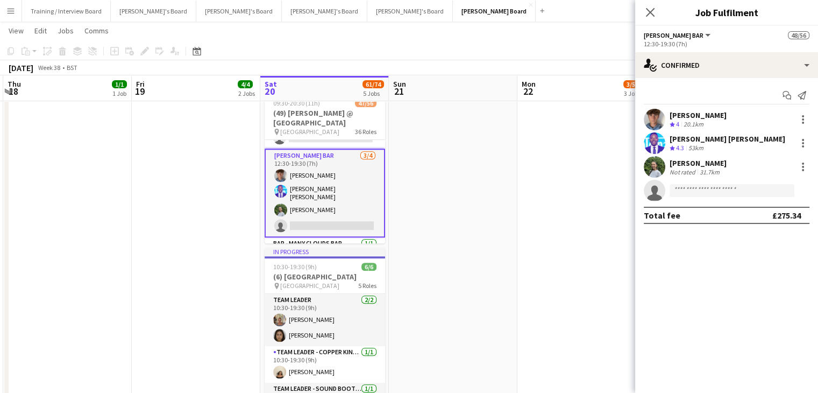
click at [559, 44] on app-toolbar "Copy Paste Paste Ctrl+V Paste with crew Ctrl+Shift+V Paste linked Job Delete Gr…" at bounding box center [409, 51] width 818 height 18
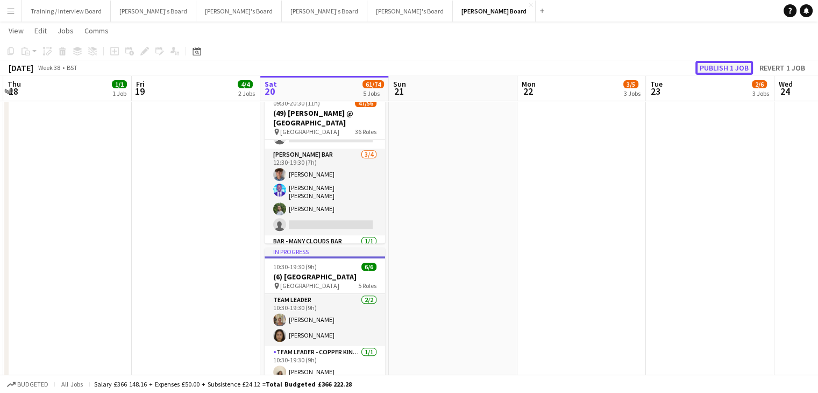
click at [710, 69] on button "Publish 1 job" at bounding box center [724, 68] width 58 height 14
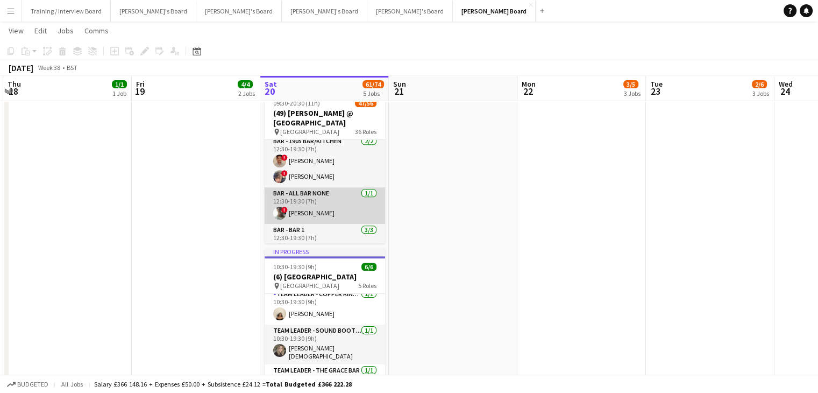
scroll to position [718, 0]
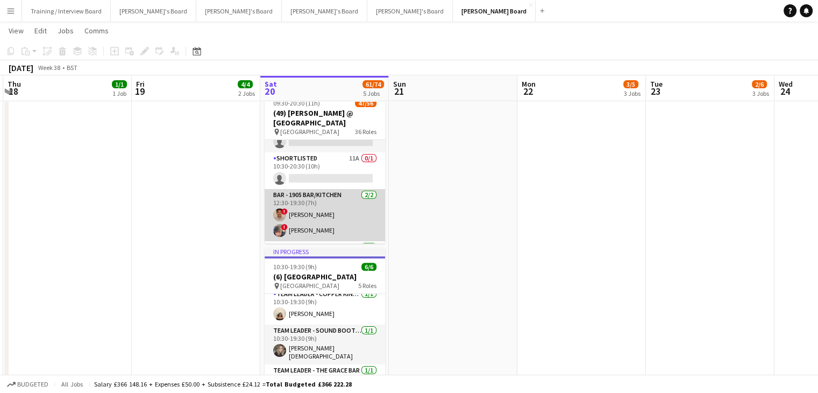
click at [342, 215] on app-card-role "Bar - 1905 Bar/Kitchen 2/2 12:30-19:30 (7h) ! Jonathan Gunde ! Kynan Louro" at bounding box center [325, 215] width 120 height 52
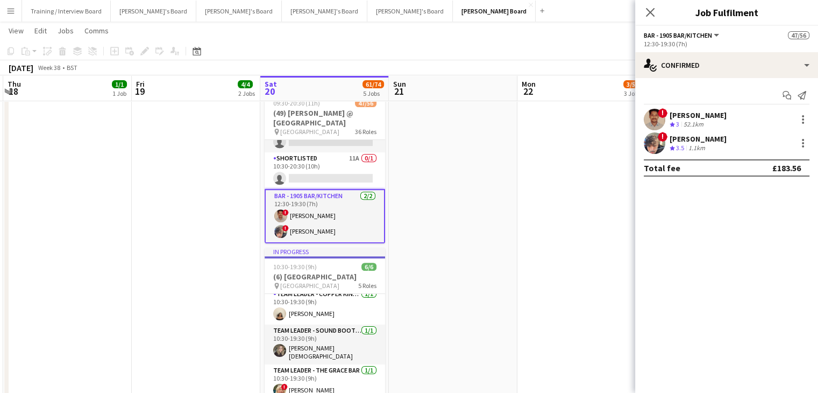
click at [683, 136] on div "Kynan Louro" at bounding box center [697, 139] width 57 height 10
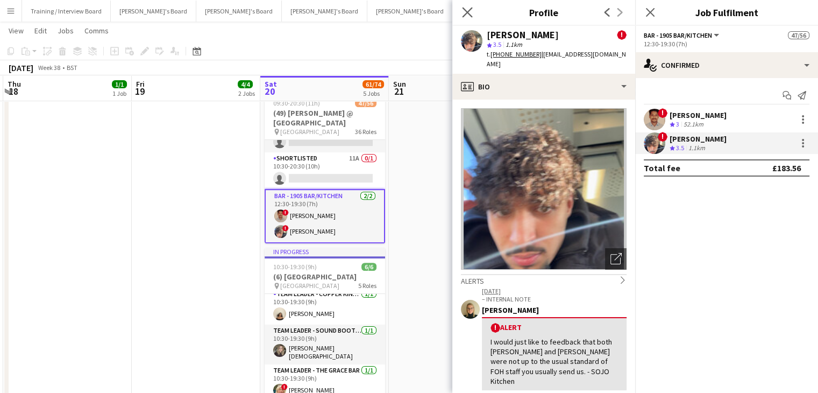
click at [459, 16] on div "Close pop-in" at bounding box center [467, 12] width 30 height 25
click at [471, 12] on icon "Close pop-in" at bounding box center [467, 12] width 10 height 10
